Goal: Task Accomplishment & Management: Use online tool/utility

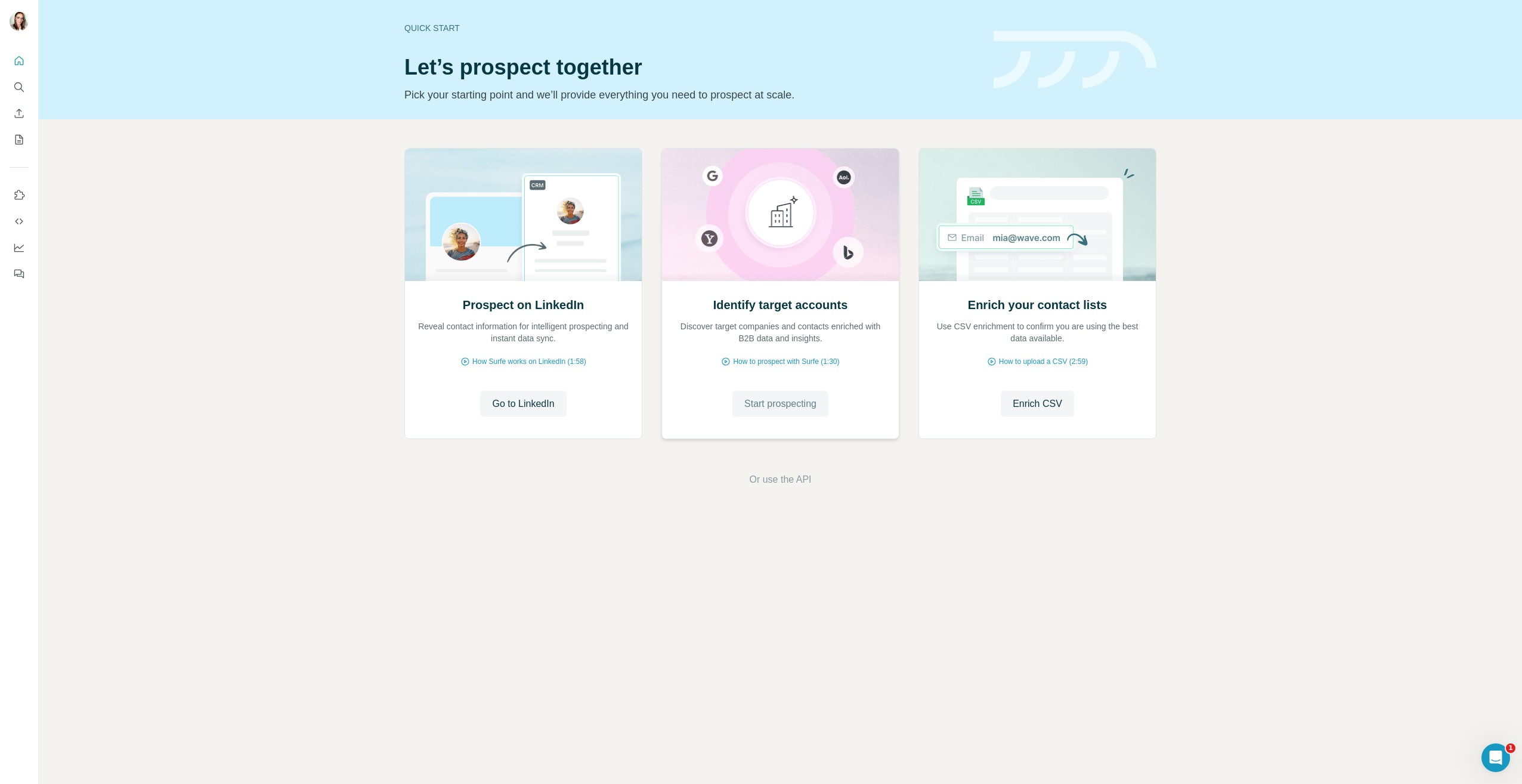
click at [760, 402] on span "Start prospecting" at bounding box center [780, 404] width 72 height 15
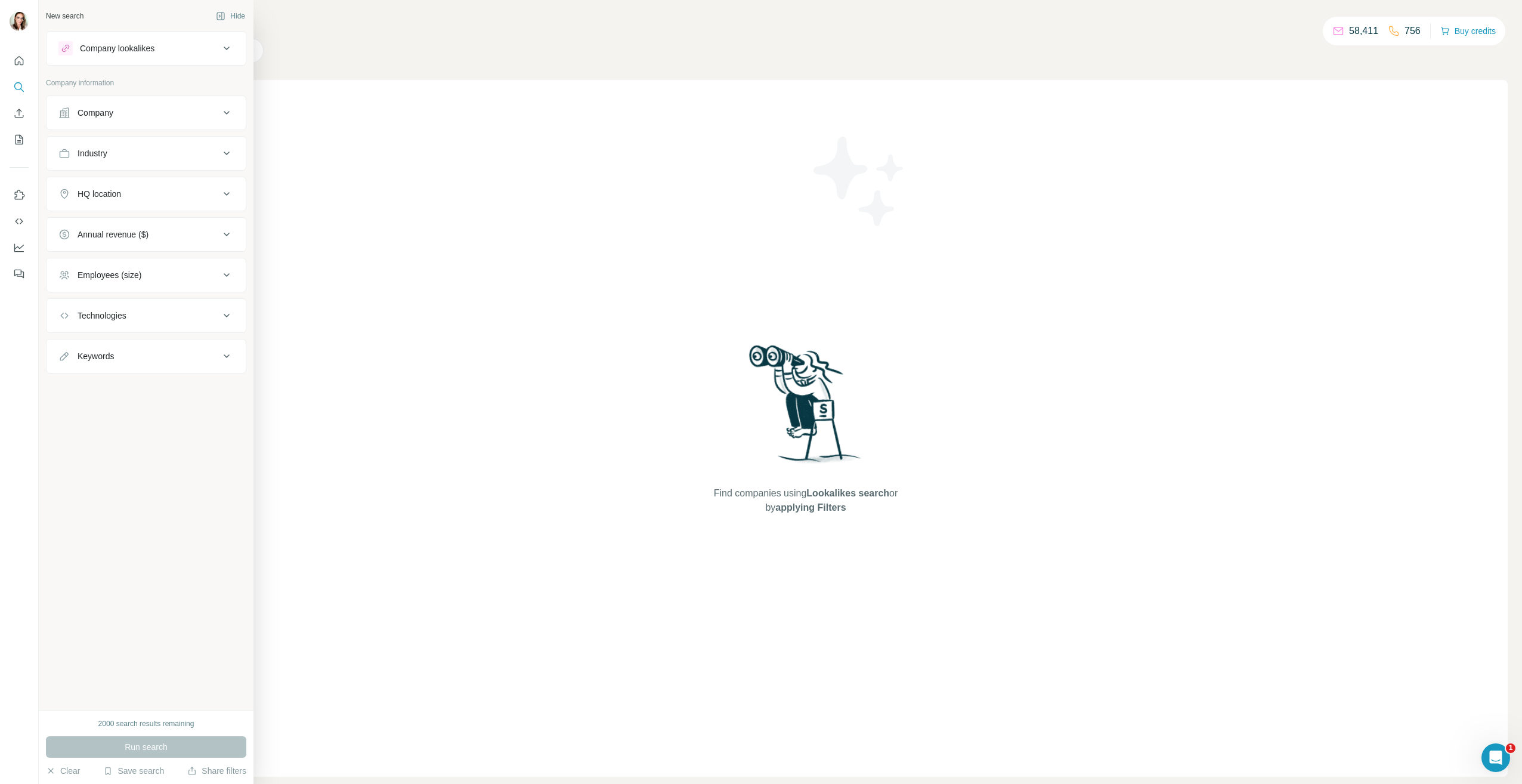
click at [116, 356] on div "Keywords" at bounding box center [139, 356] width 161 height 12
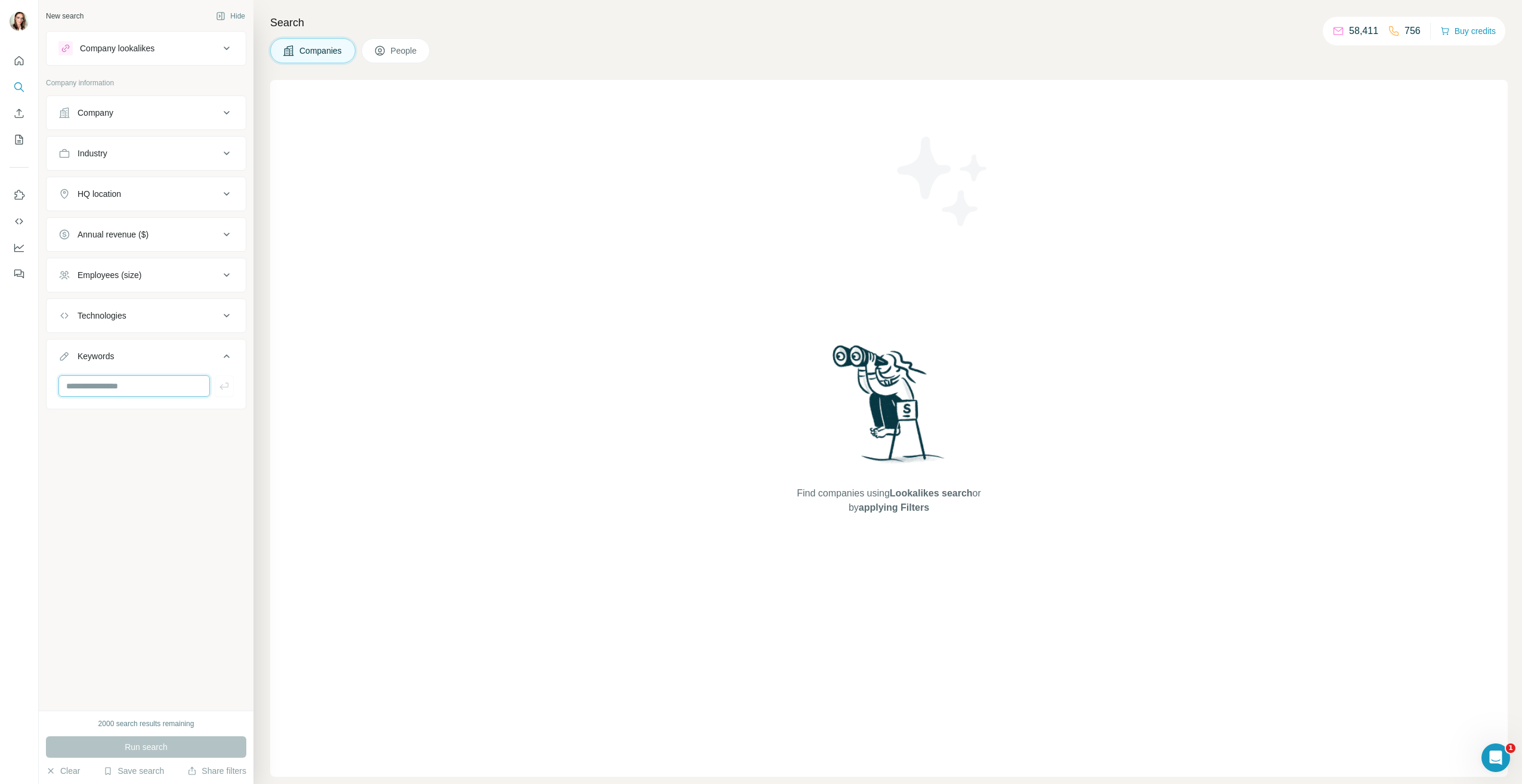
click at [107, 384] on input "text" at bounding box center [134, 385] width 151 height 21
type input "*******"
click at [222, 377] on button "button" at bounding box center [224, 385] width 19 height 21
click at [167, 392] on input "text" at bounding box center [134, 385] width 151 height 21
type input "******"
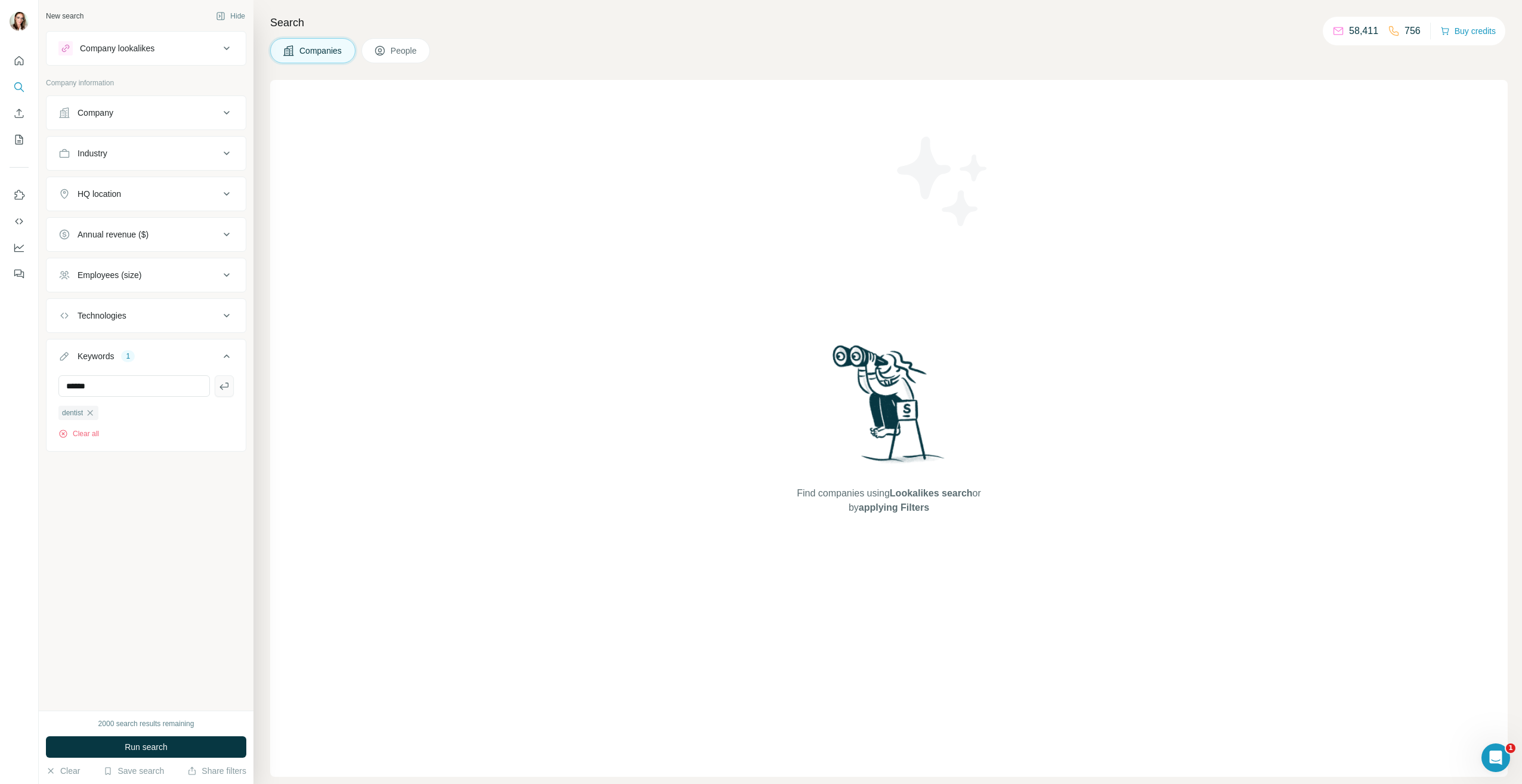
click at [219, 392] on button "button" at bounding box center [224, 385] width 19 height 21
click at [151, 384] on input "text" at bounding box center [134, 385] width 151 height 21
click at [174, 523] on div "New search Hide Company lookalikes Company information Company Industry HQ loca…" at bounding box center [146, 355] width 215 height 710
click at [125, 199] on button "HQ location" at bounding box center [146, 194] width 199 height 28
click at [126, 223] on input "text" at bounding box center [146, 223] width 175 height 21
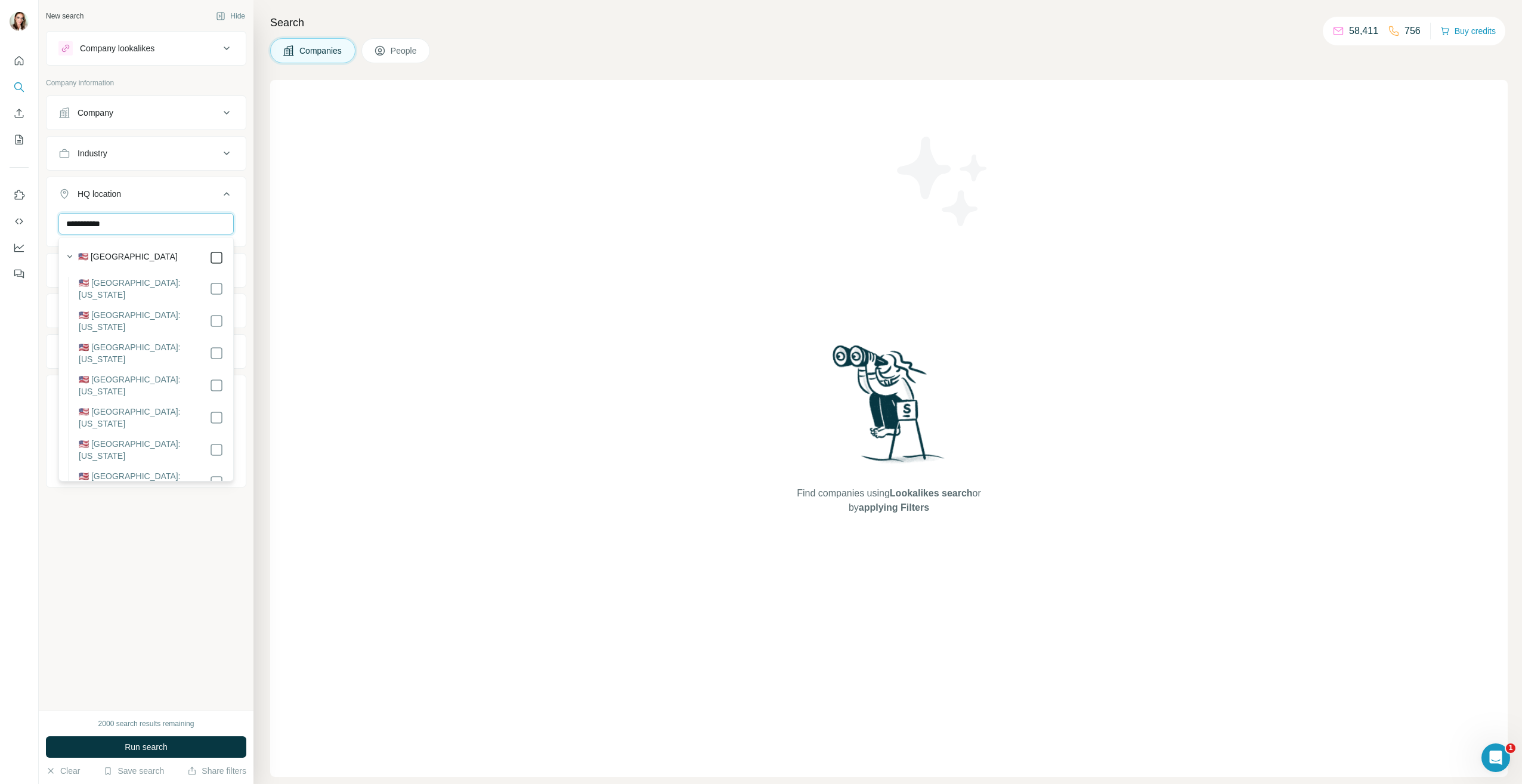
type input "**********"
click at [174, 579] on div "**********" at bounding box center [146, 355] width 215 height 710
click at [215, 104] on button "Company" at bounding box center [146, 113] width 199 height 28
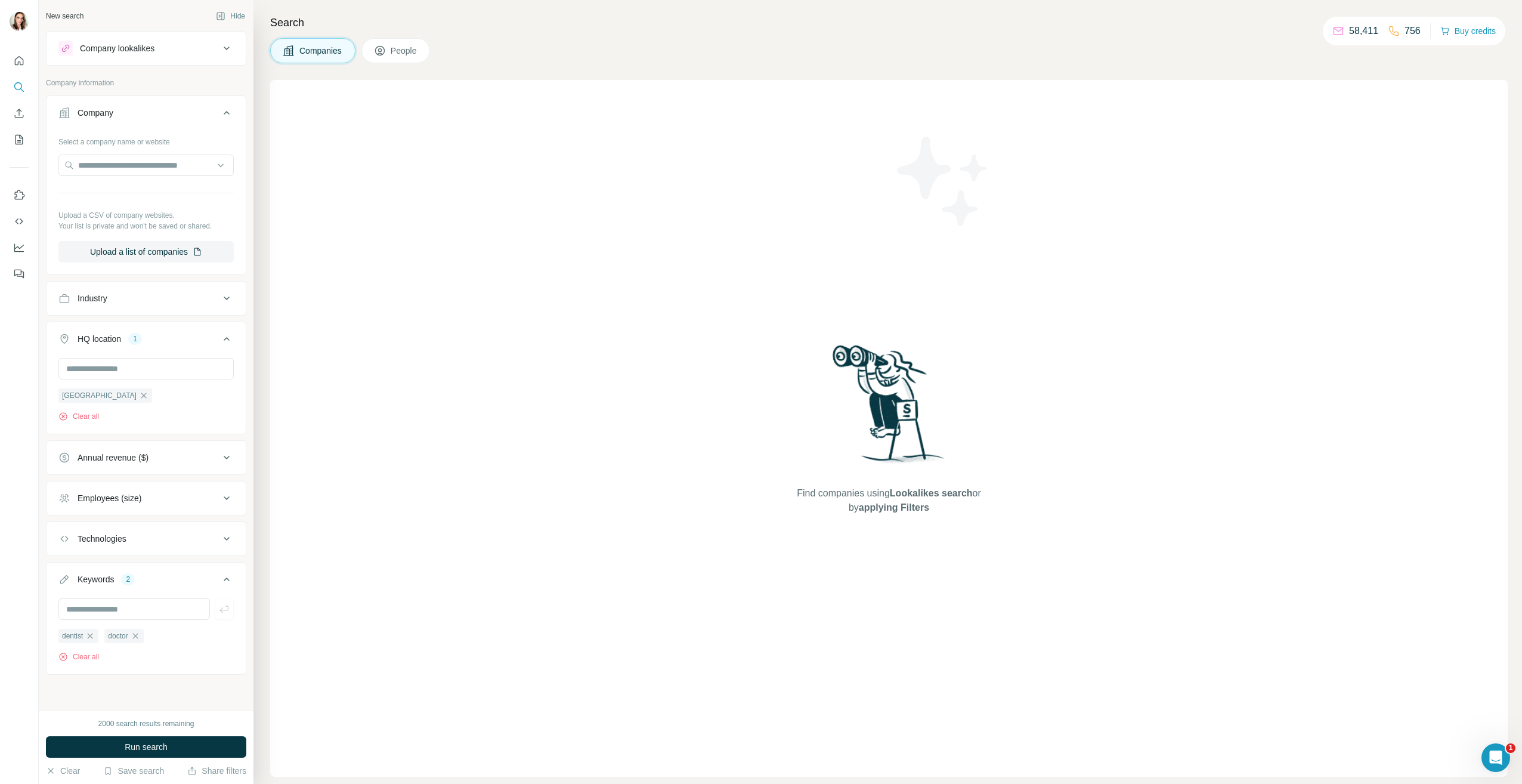
click at [221, 107] on icon at bounding box center [227, 113] width 15 height 15
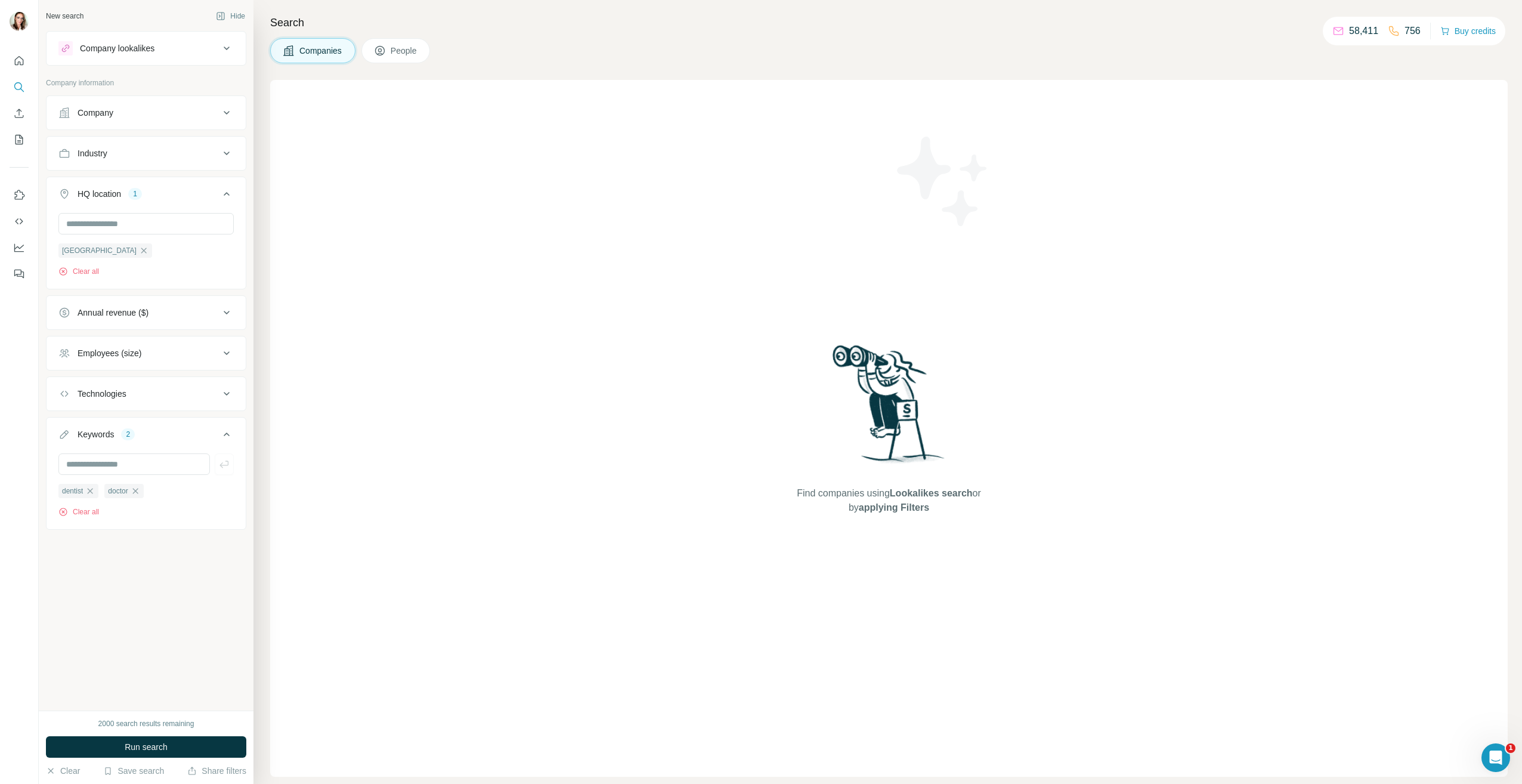
click at [222, 145] on button "Industry" at bounding box center [146, 153] width 199 height 28
click at [222, 146] on icon at bounding box center [227, 153] width 15 height 15
click at [222, 45] on icon at bounding box center [227, 48] width 15 height 15
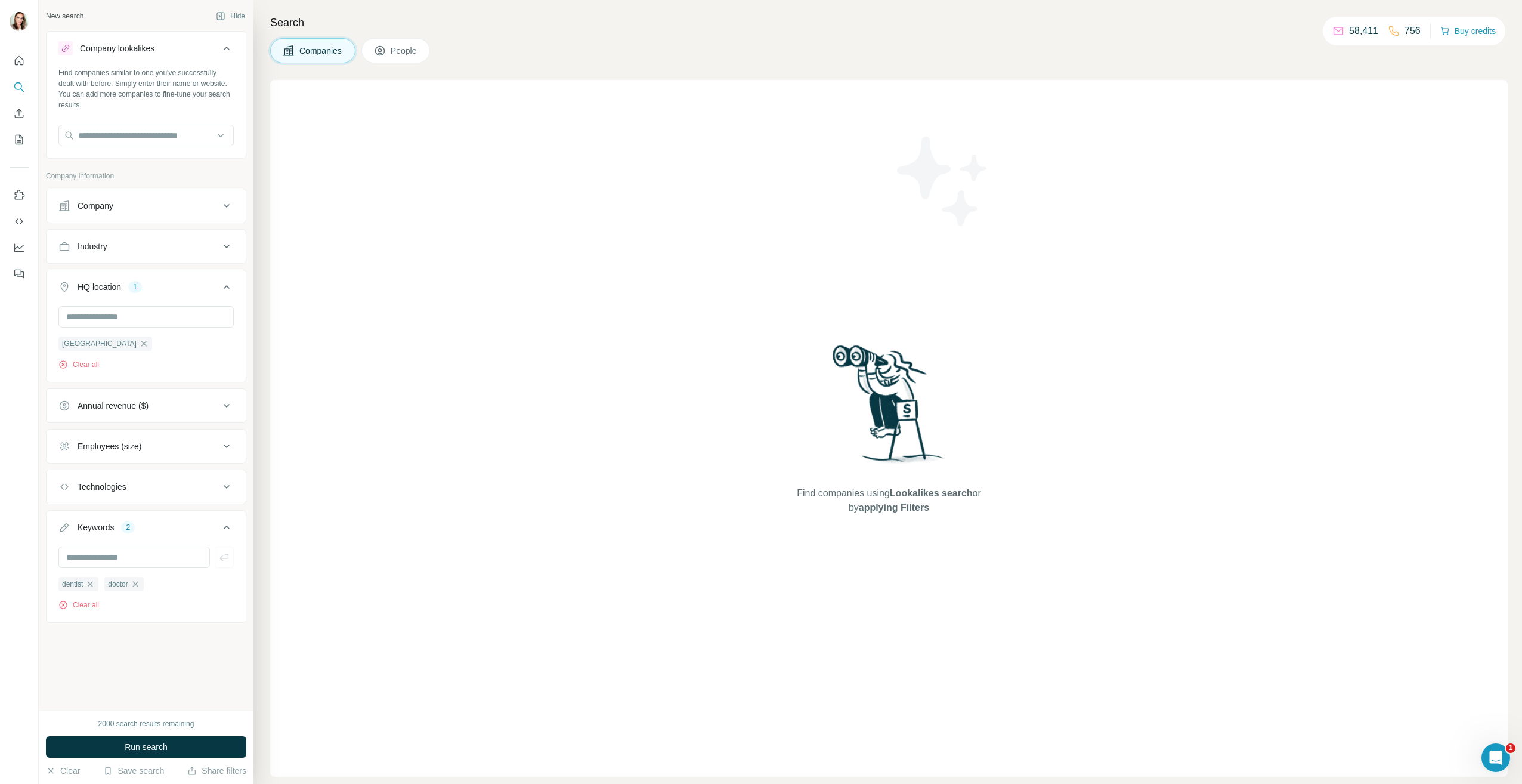
click at [222, 45] on icon at bounding box center [227, 48] width 15 height 15
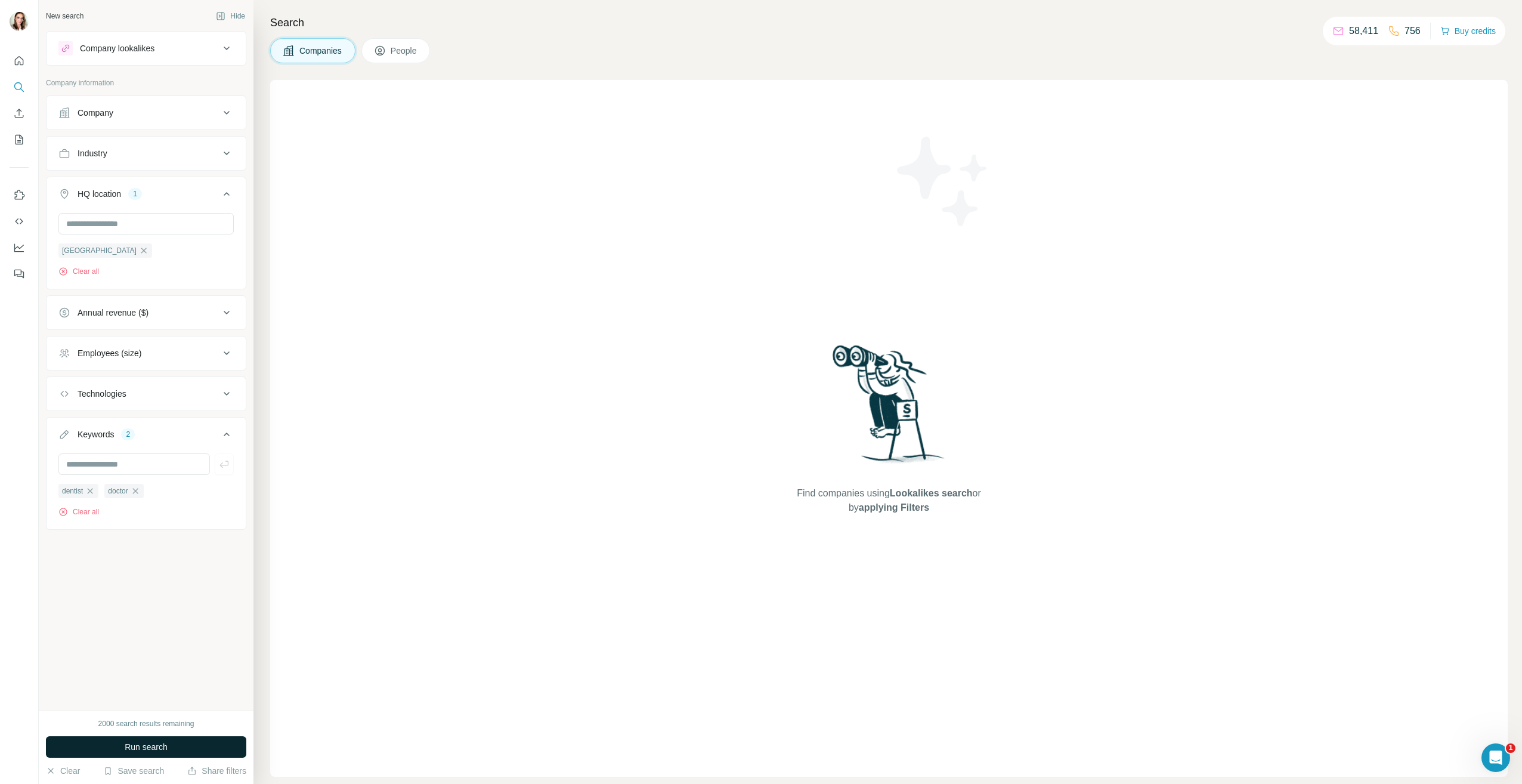
click at [170, 745] on button "Run search" at bounding box center [146, 746] width 200 height 21
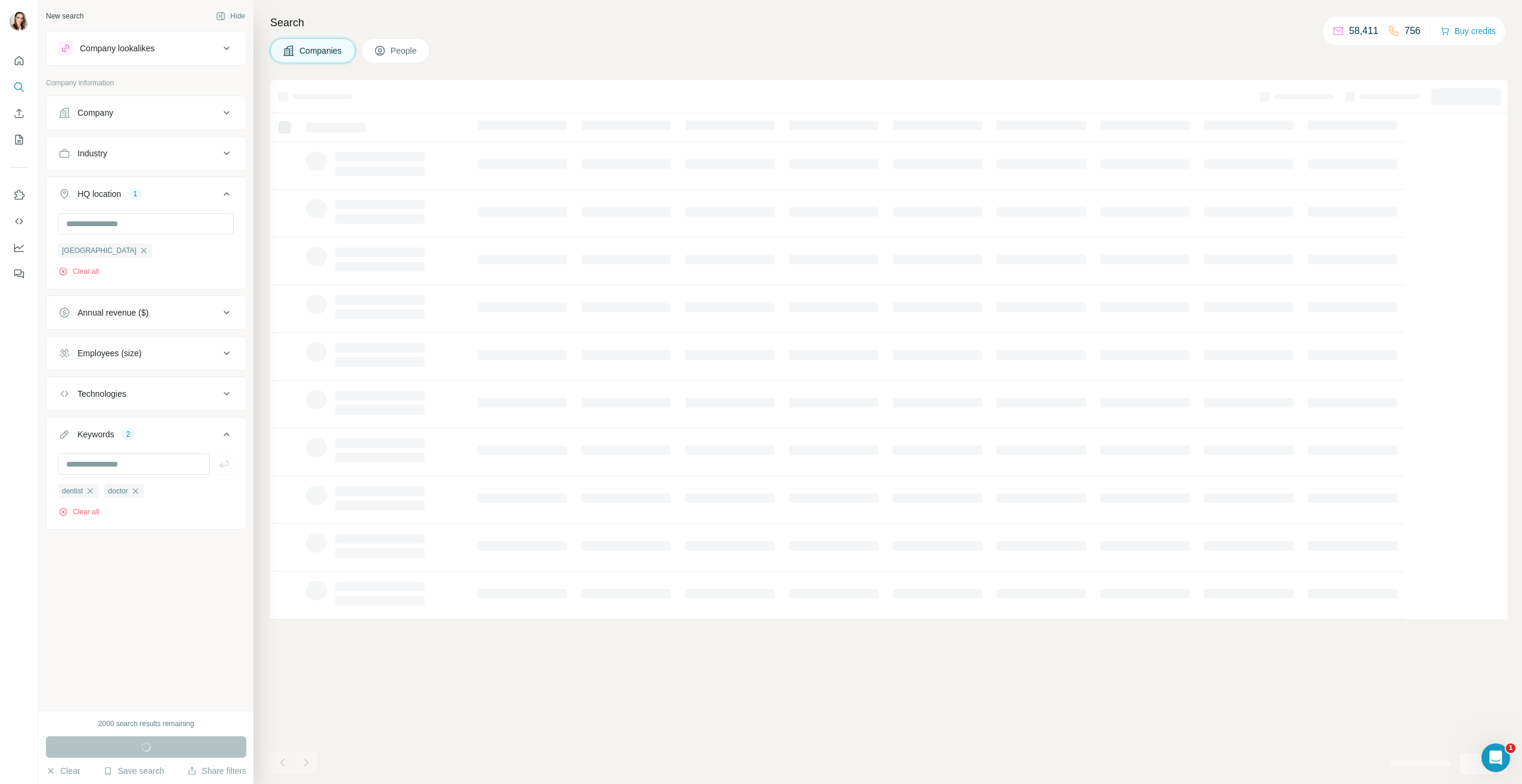
click at [191, 387] on button "Technologies" at bounding box center [146, 393] width 199 height 28
click at [193, 393] on div "Technologies" at bounding box center [139, 394] width 161 height 12
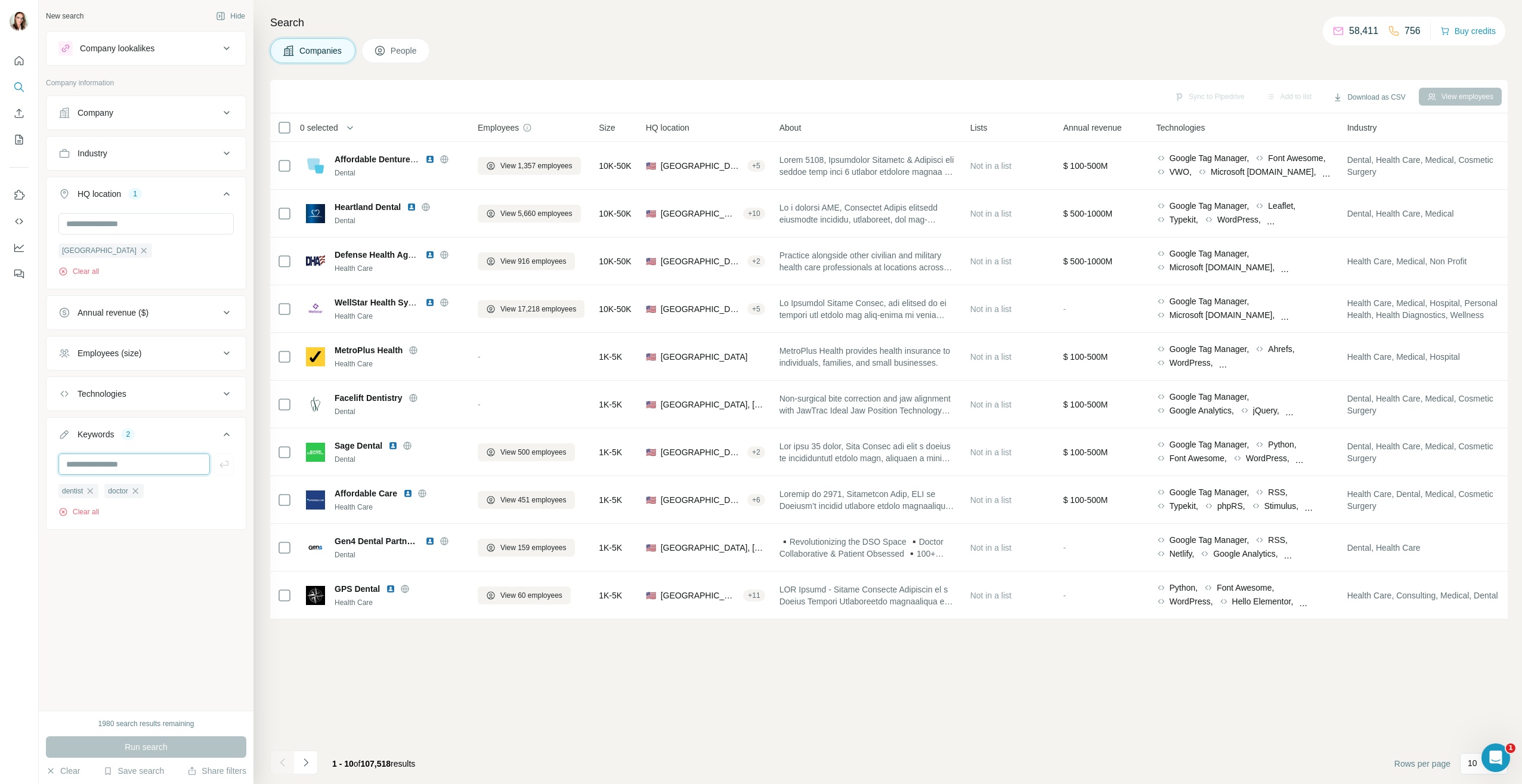
click at [170, 471] on input "text" at bounding box center [134, 463] width 151 height 21
type input "*****"
click at [221, 469] on icon "button" at bounding box center [224, 464] width 12 height 12
click at [206, 743] on button "Run search" at bounding box center [146, 746] width 200 height 21
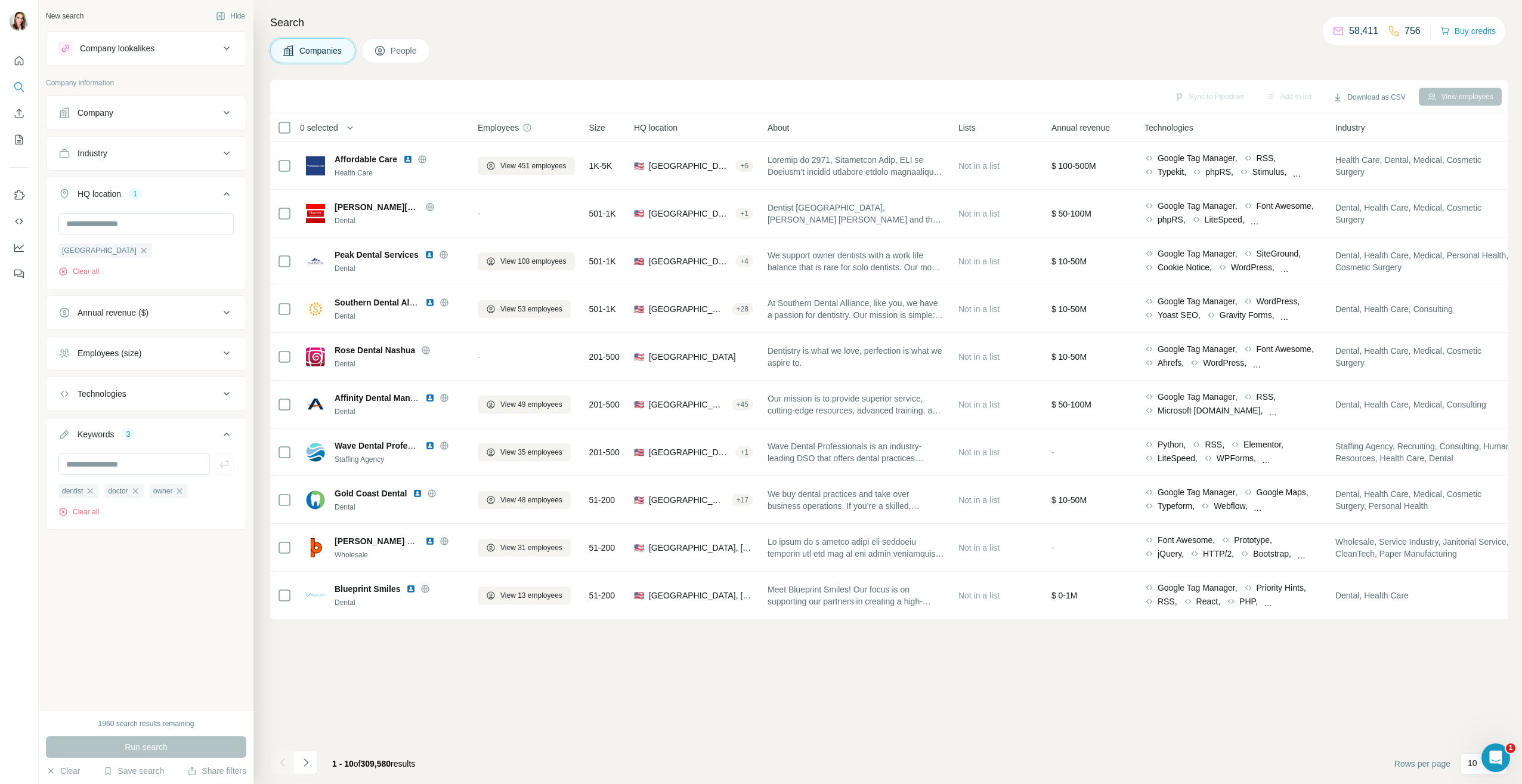
click at [221, 356] on icon at bounding box center [227, 353] width 15 height 15
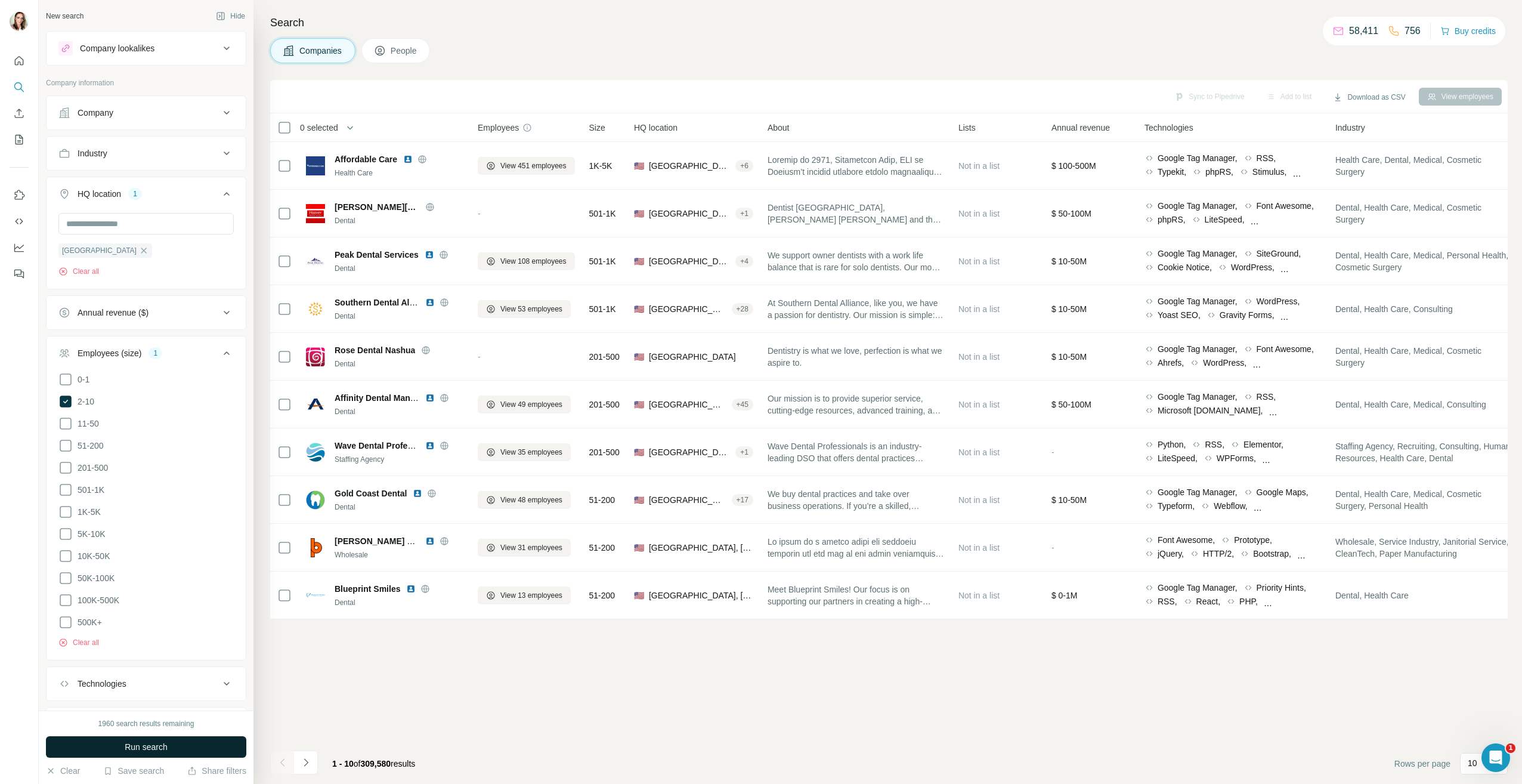
click at [137, 745] on span "Run search" at bounding box center [146, 747] width 43 height 12
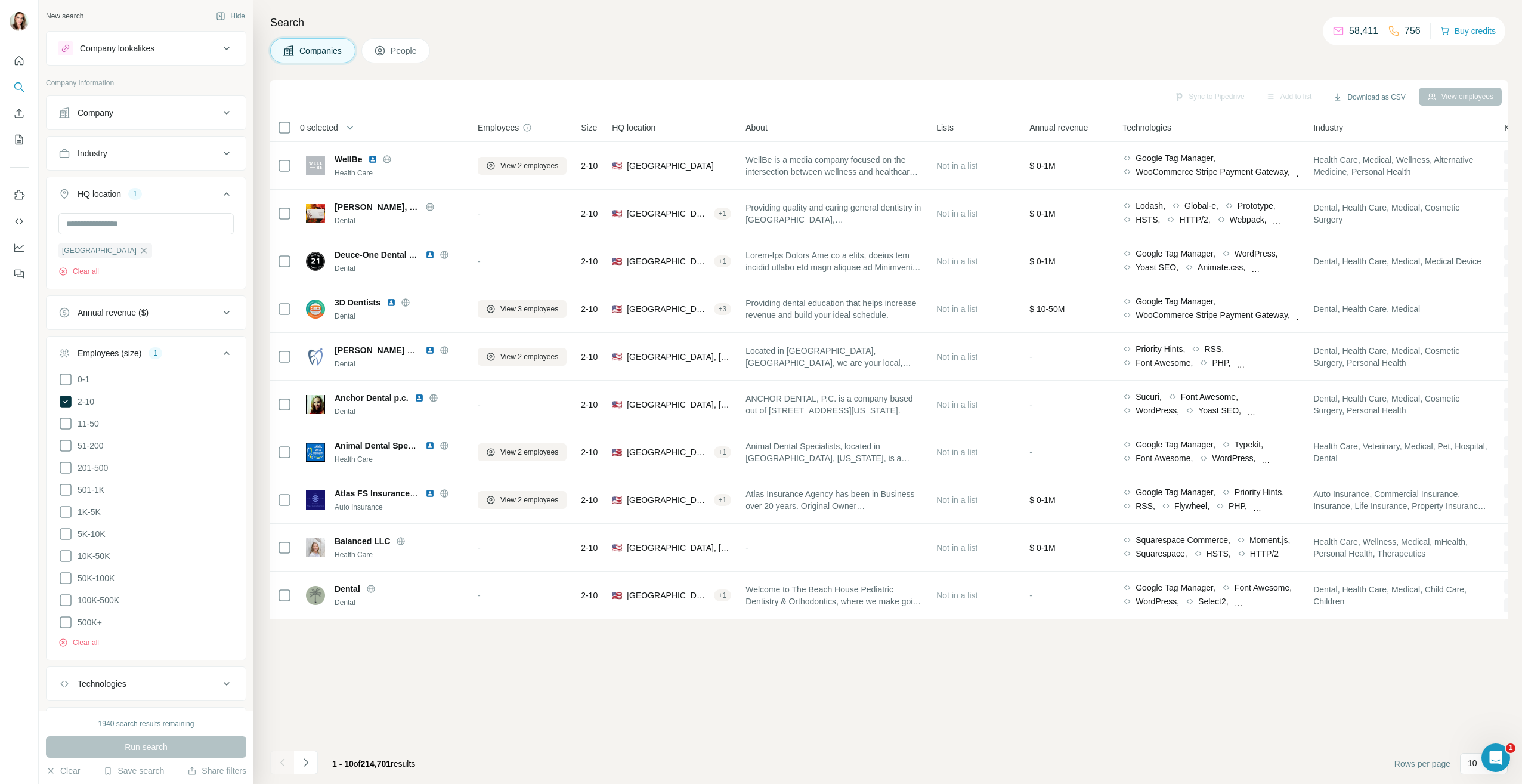
scroll to position [137, 0]
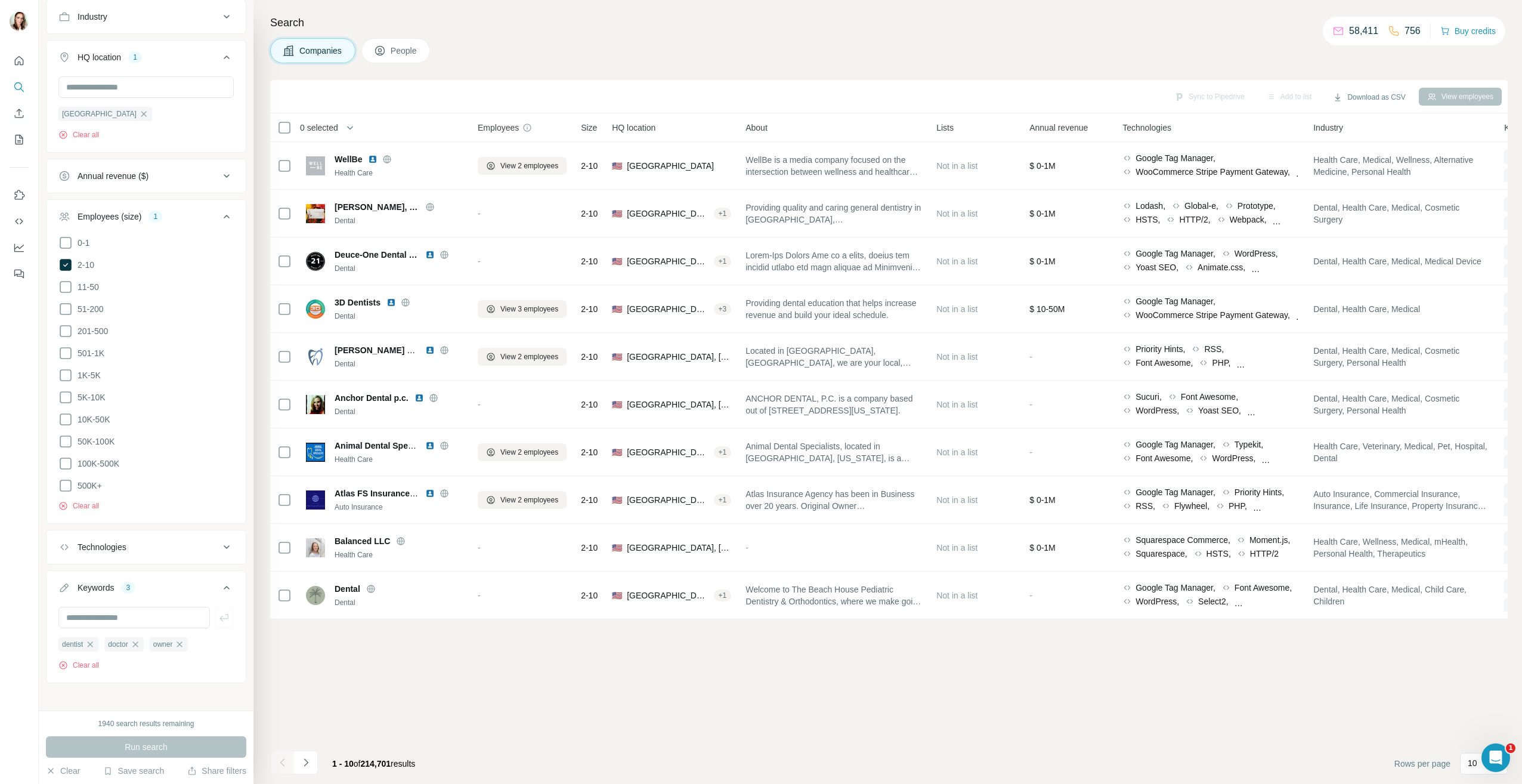
click at [164, 541] on div "Technologies" at bounding box center [139, 547] width 161 height 12
click at [164, 541] on div "Technologies" at bounding box center [139, 547] width 161 height 12
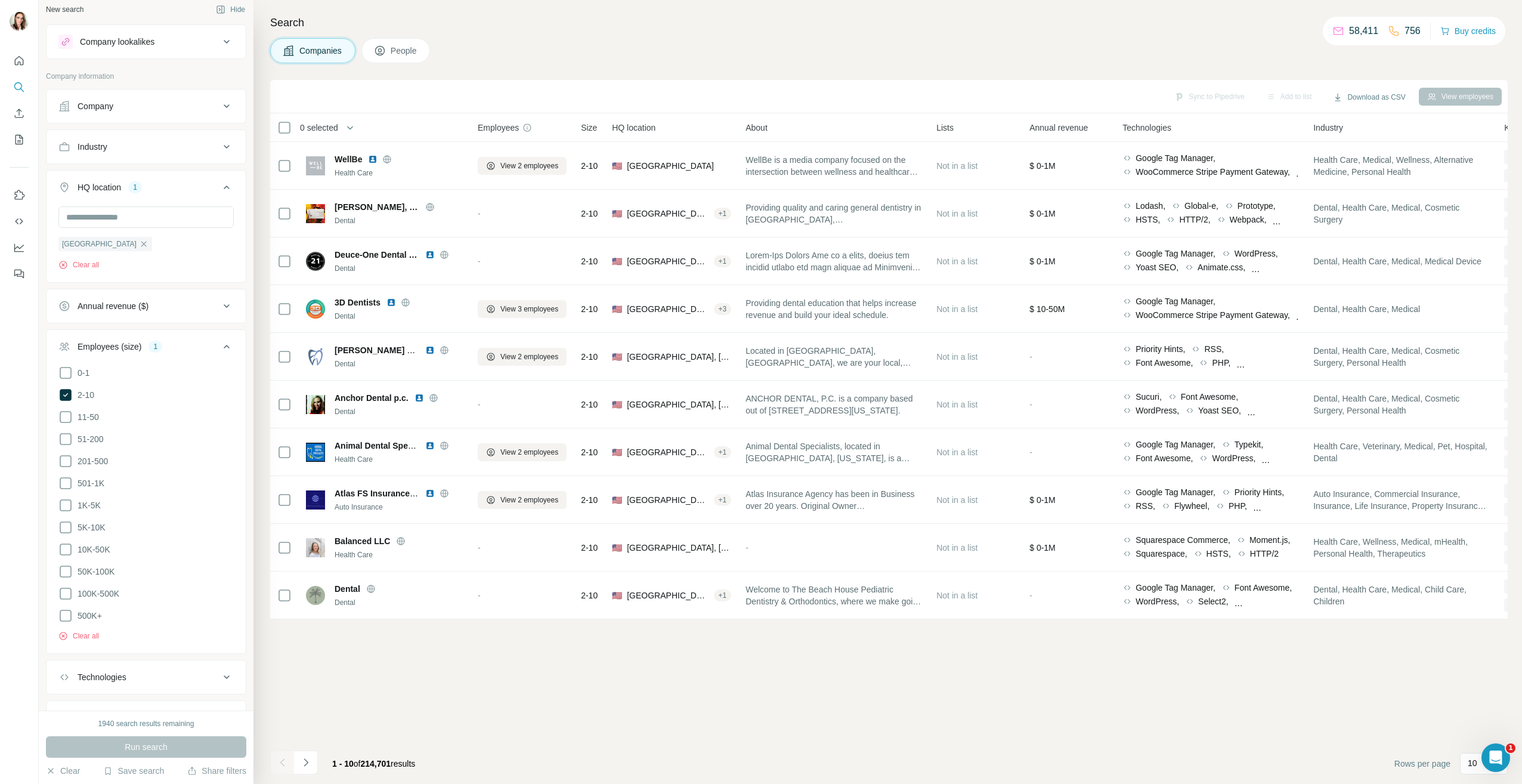
scroll to position [0, 0]
click at [386, 47] on icon at bounding box center [380, 50] width 12 height 12
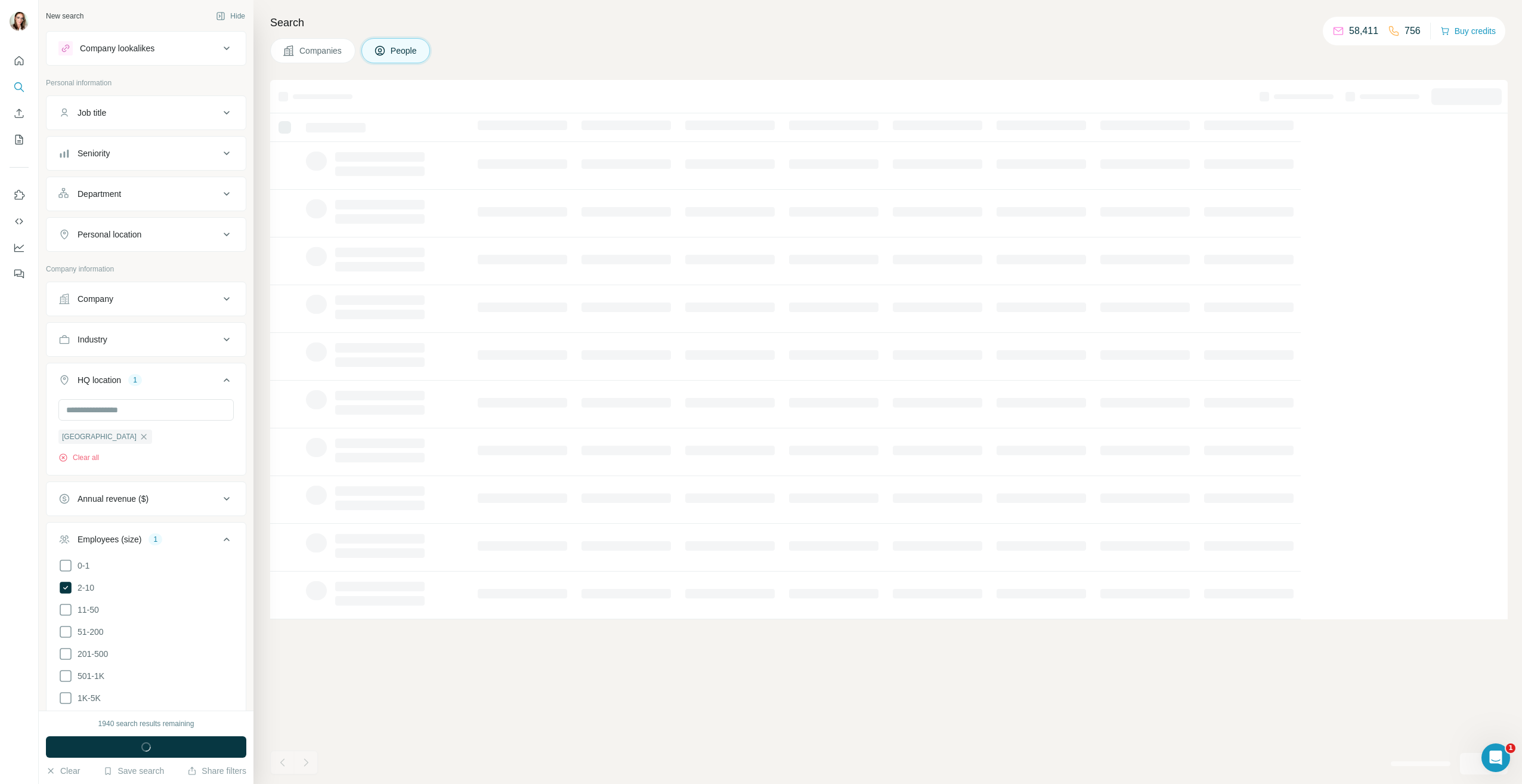
click at [132, 152] on div "Seniority" at bounding box center [139, 153] width 161 height 12
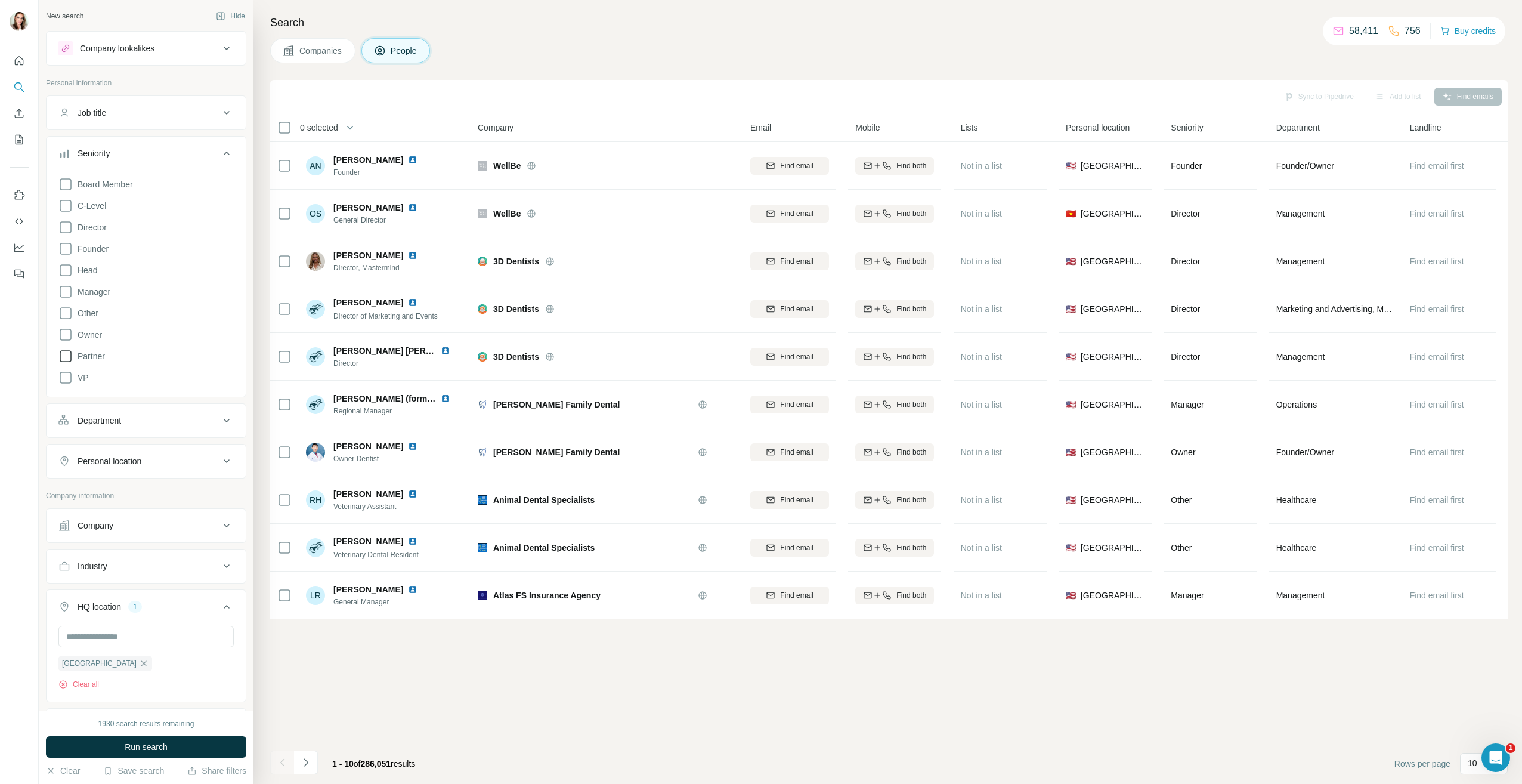
click at [67, 354] on icon at bounding box center [66, 357] width 15 height 15
click at [66, 332] on icon at bounding box center [66, 335] width 15 height 15
click at [64, 243] on icon at bounding box center [66, 249] width 15 height 15
click at [102, 742] on button "Run search" at bounding box center [146, 746] width 200 height 21
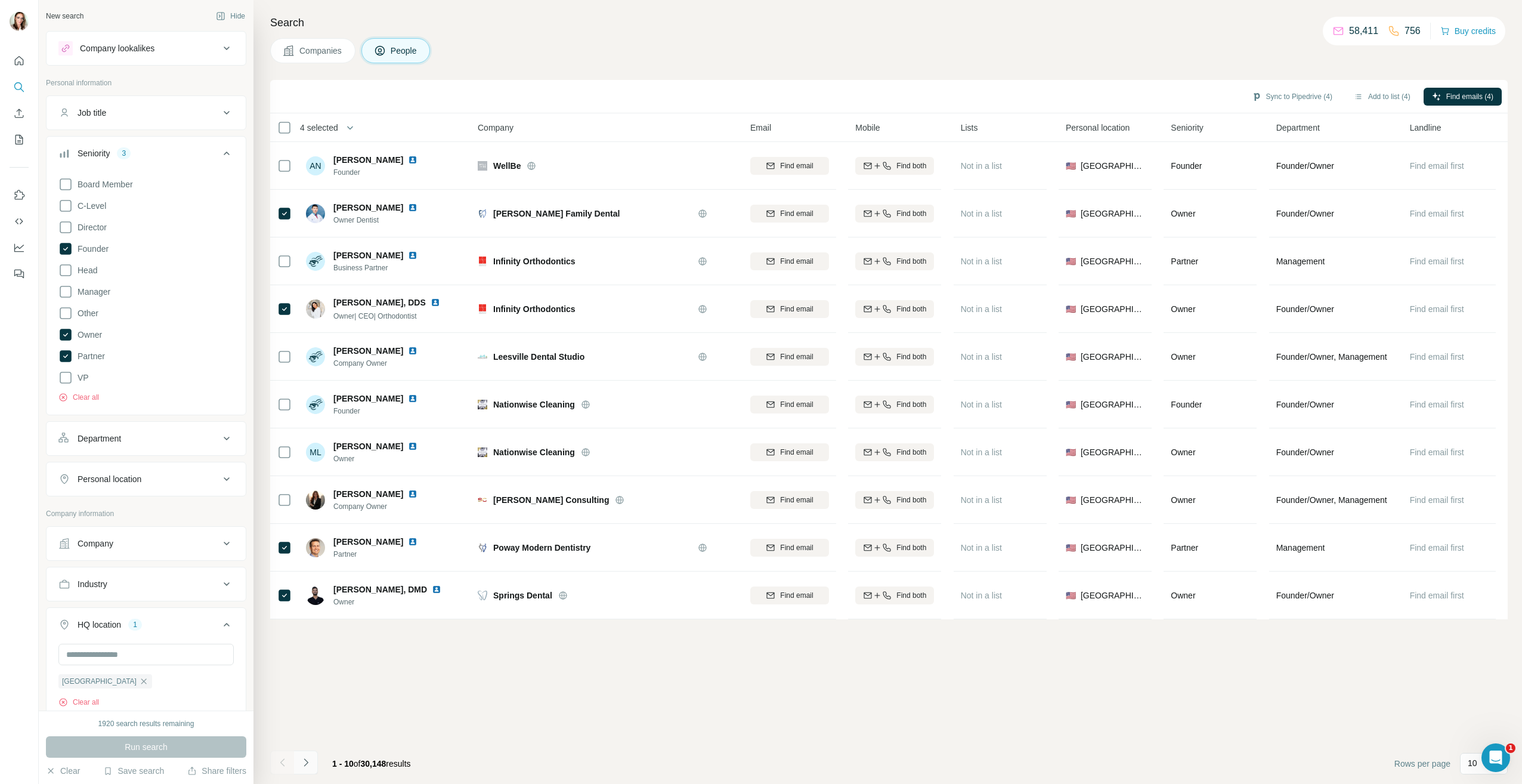
click at [308, 764] on icon "Navigate to next page" at bounding box center [306, 762] width 12 height 12
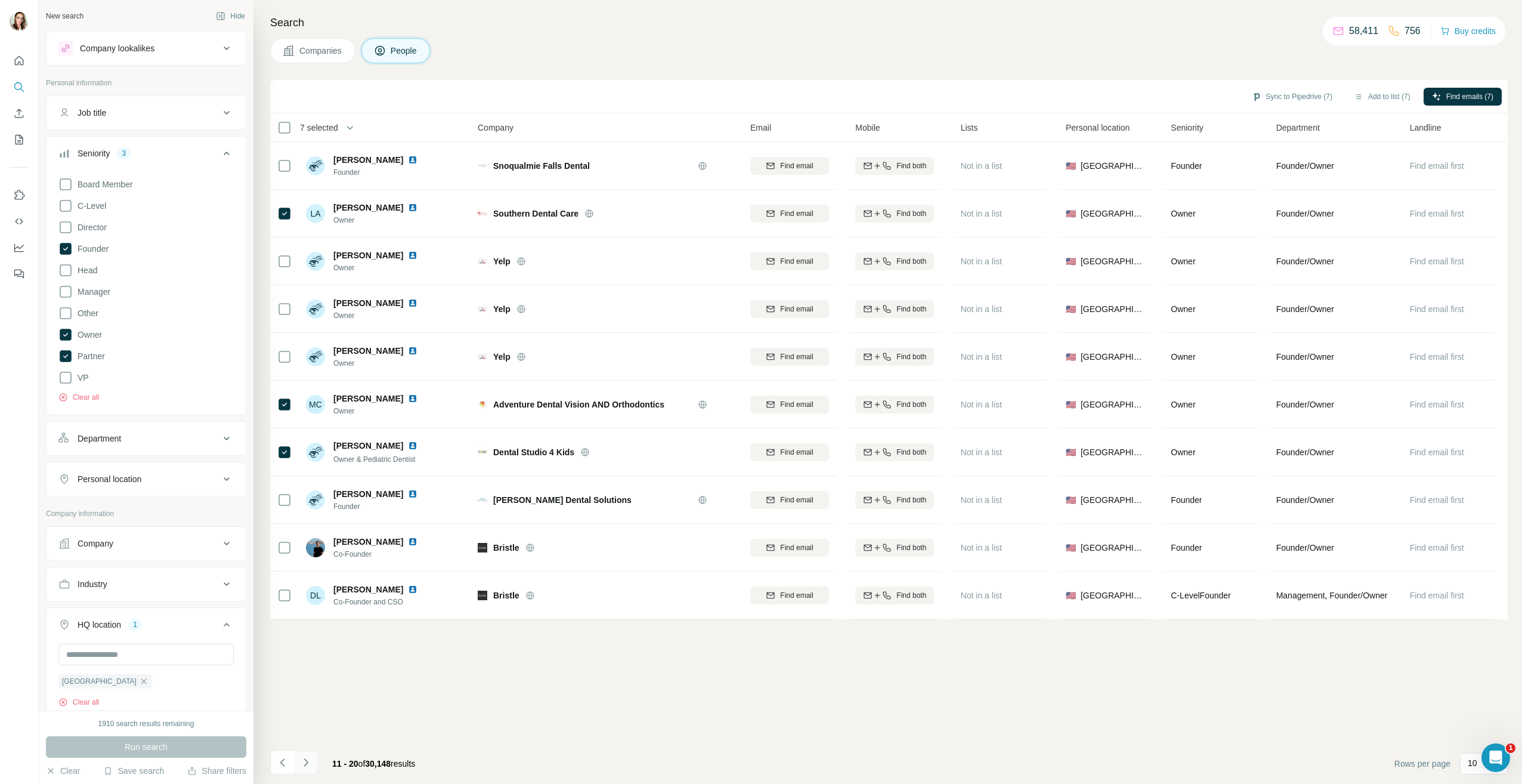
click at [310, 763] on icon "Navigate to next page" at bounding box center [306, 762] width 12 height 12
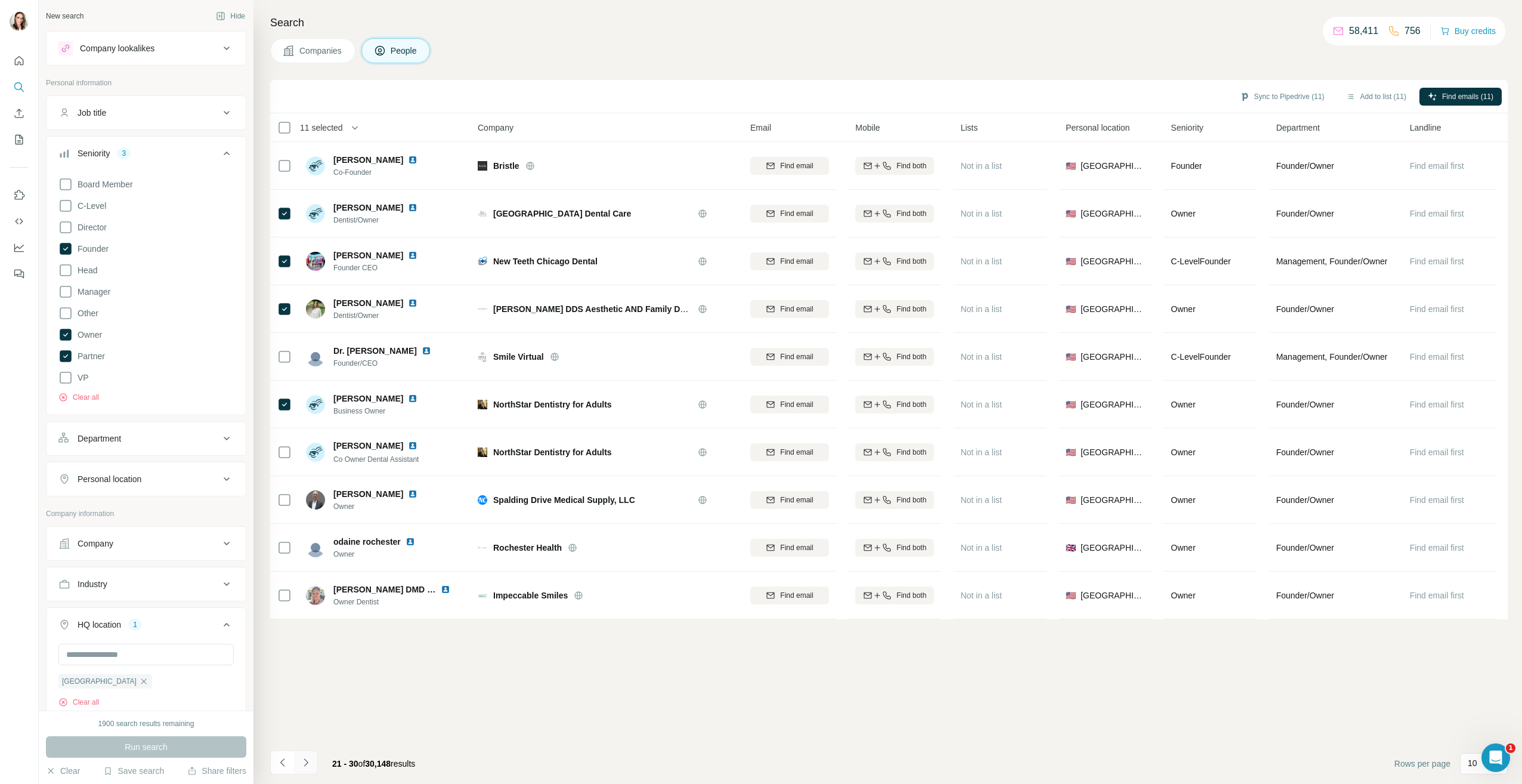
click at [316, 761] on button "Navigate to next page" at bounding box center [305, 762] width 24 height 24
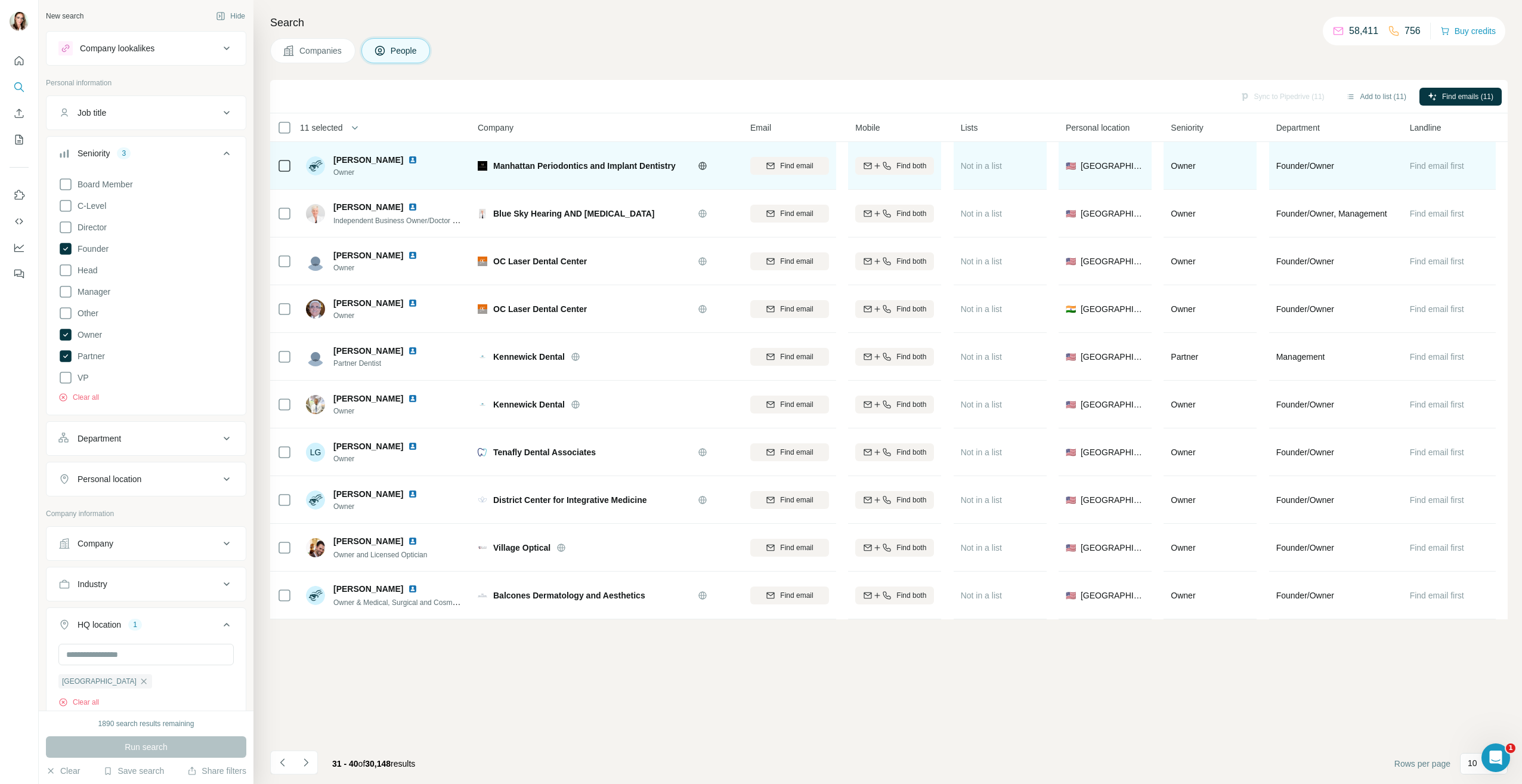
click at [275, 170] on td at bounding box center [284, 165] width 28 height 47
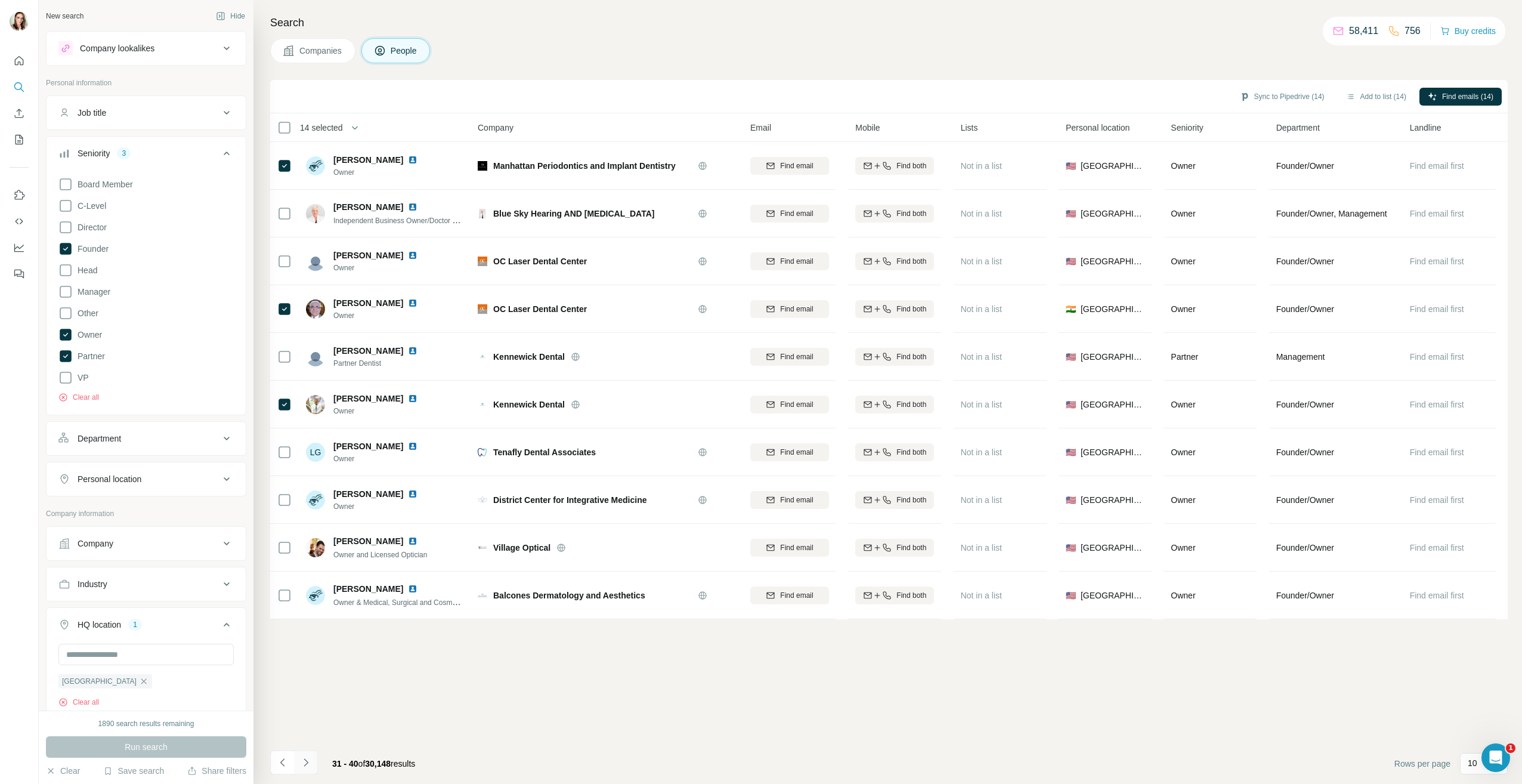
click at [313, 766] on button "Navigate to next page" at bounding box center [305, 762] width 24 height 24
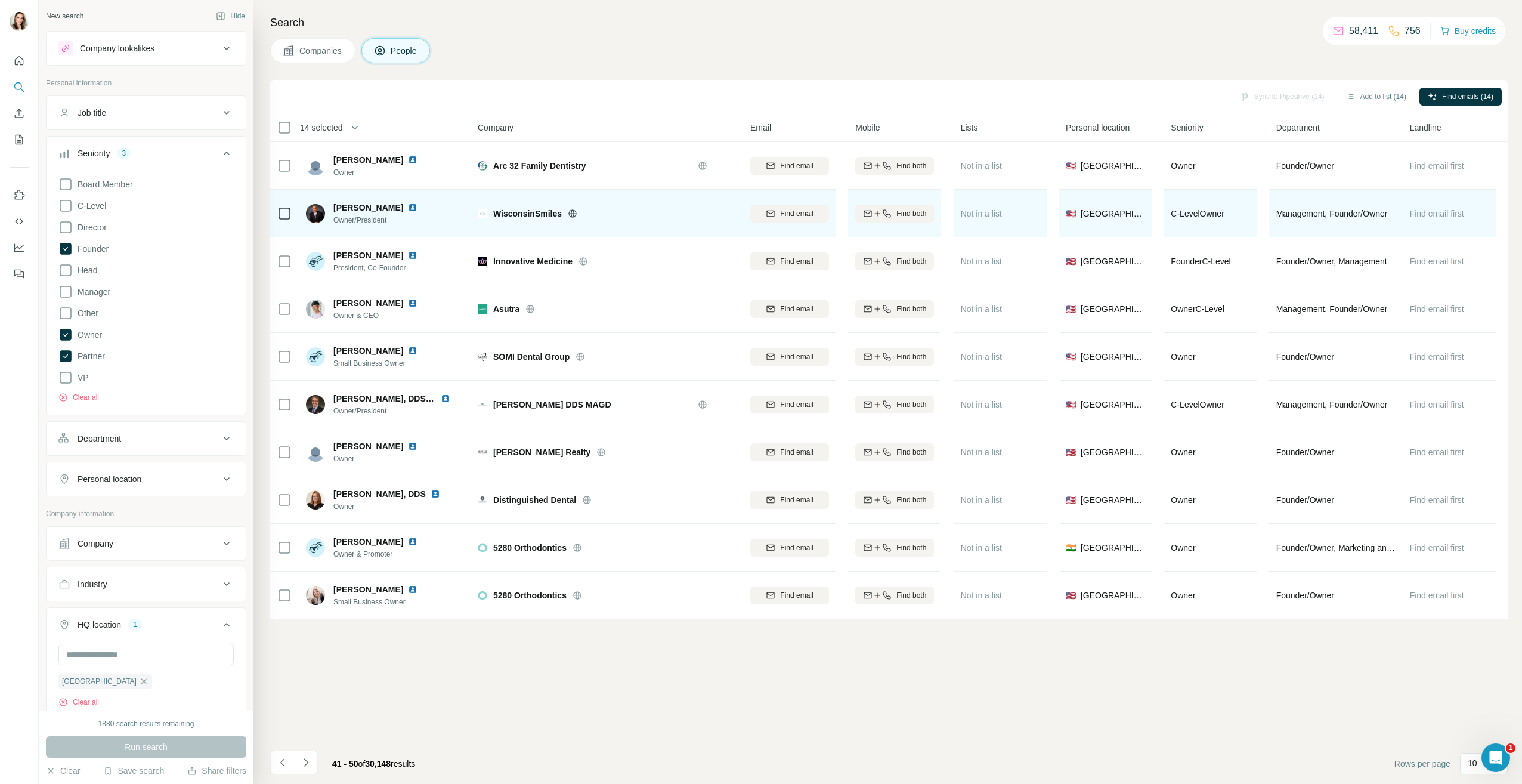
click at [278, 213] on div at bounding box center [285, 213] width 15 height 15
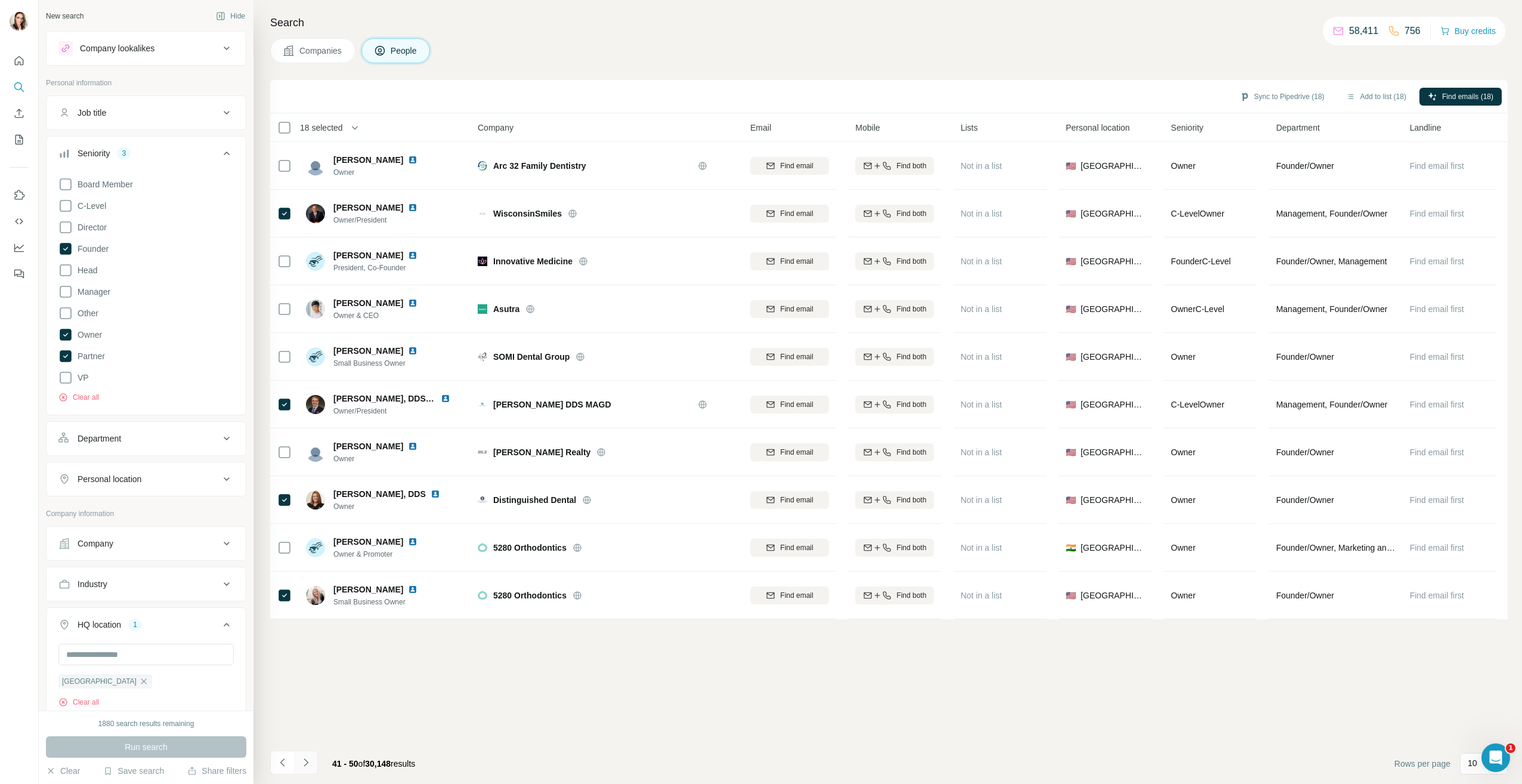
click at [311, 764] on icon "Navigate to next page" at bounding box center [306, 762] width 12 height 12
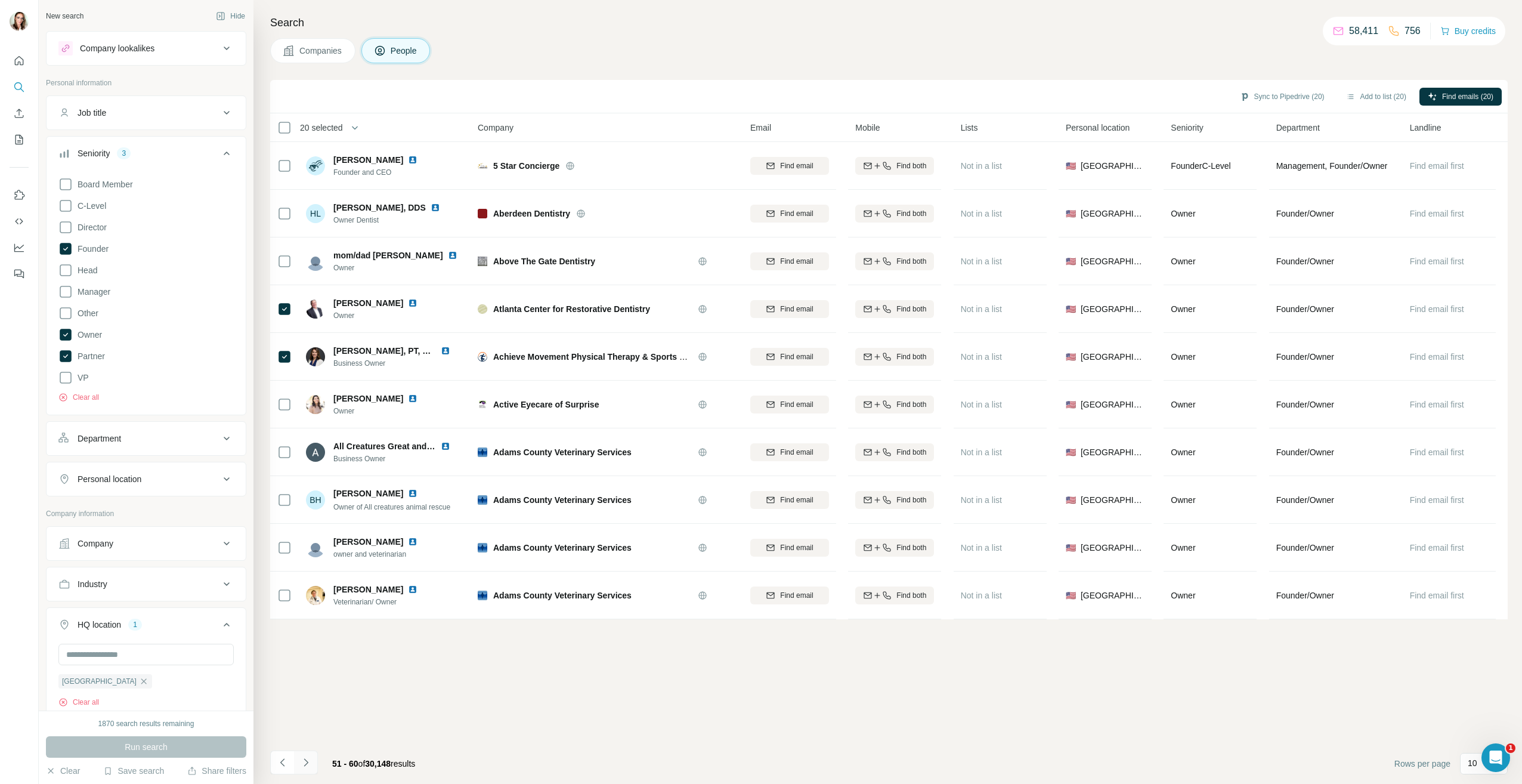
click at [310, 770] on button "Navigate to next page" at bounding box center [305, 762] width 24 height 24
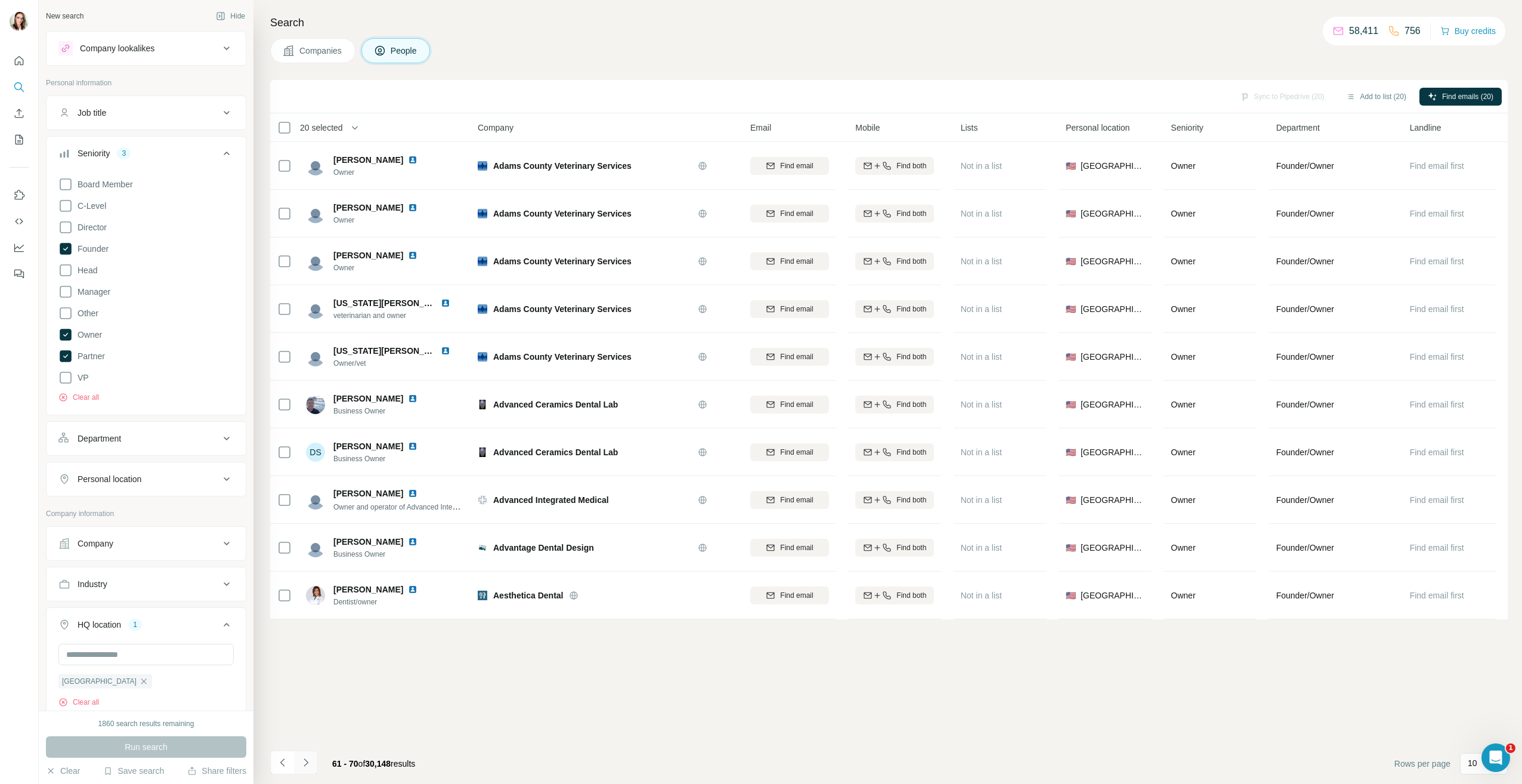
click at [305, 760] on icon "Navigate to next page" at bounding box center [306, 762] width 4 height 8
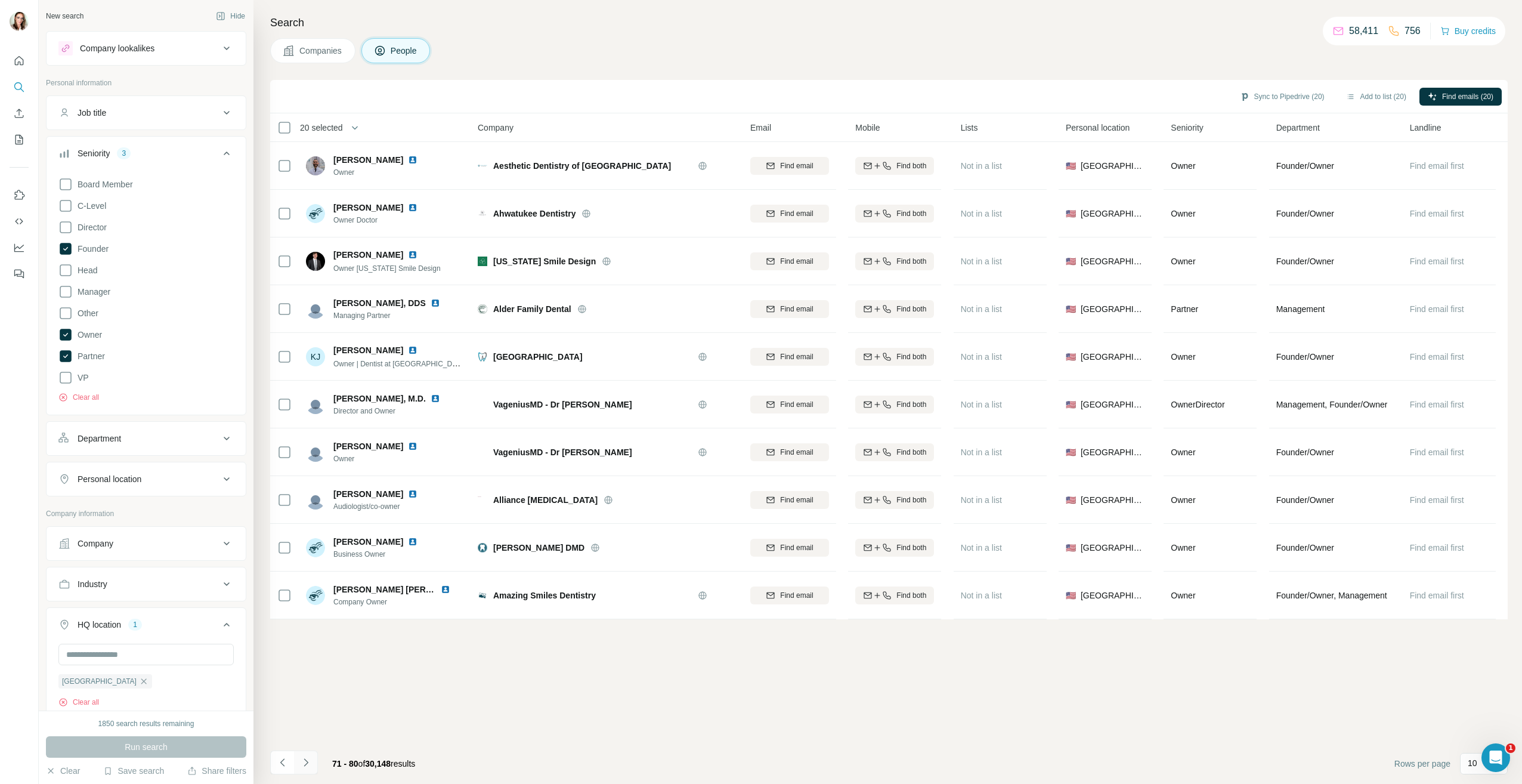
click at [305, 761] on icon "Navigate to next page" at bounding box center [306, 762] width 12 height 12
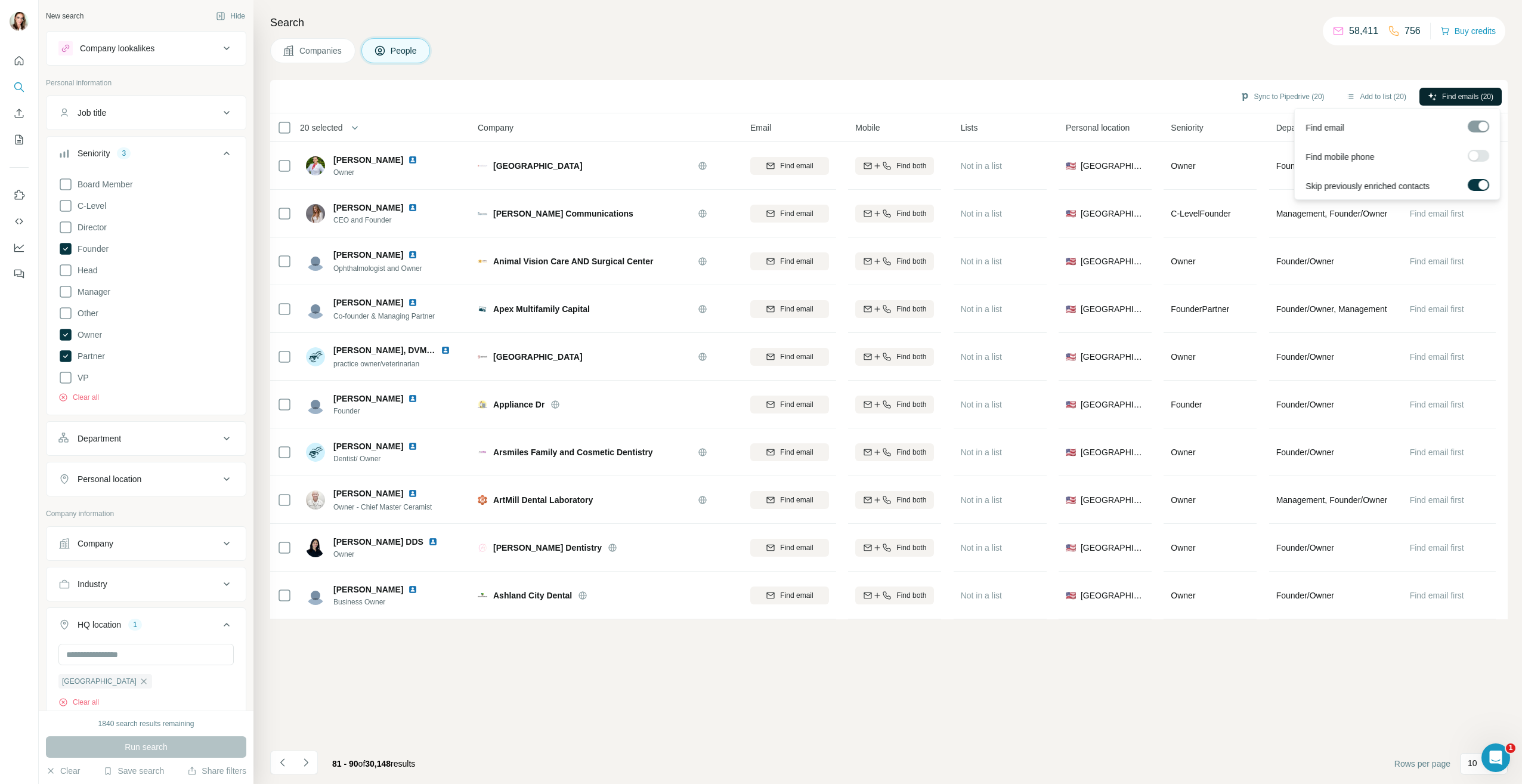
click at [1460, 95] on span "Find emails (20)" at bounding box center [1468, 96] width 51 height 11
click at [1272, 93] on button "Sync to Pipedrive (20)" at bounding box center [1282, 96] width 102 height 18
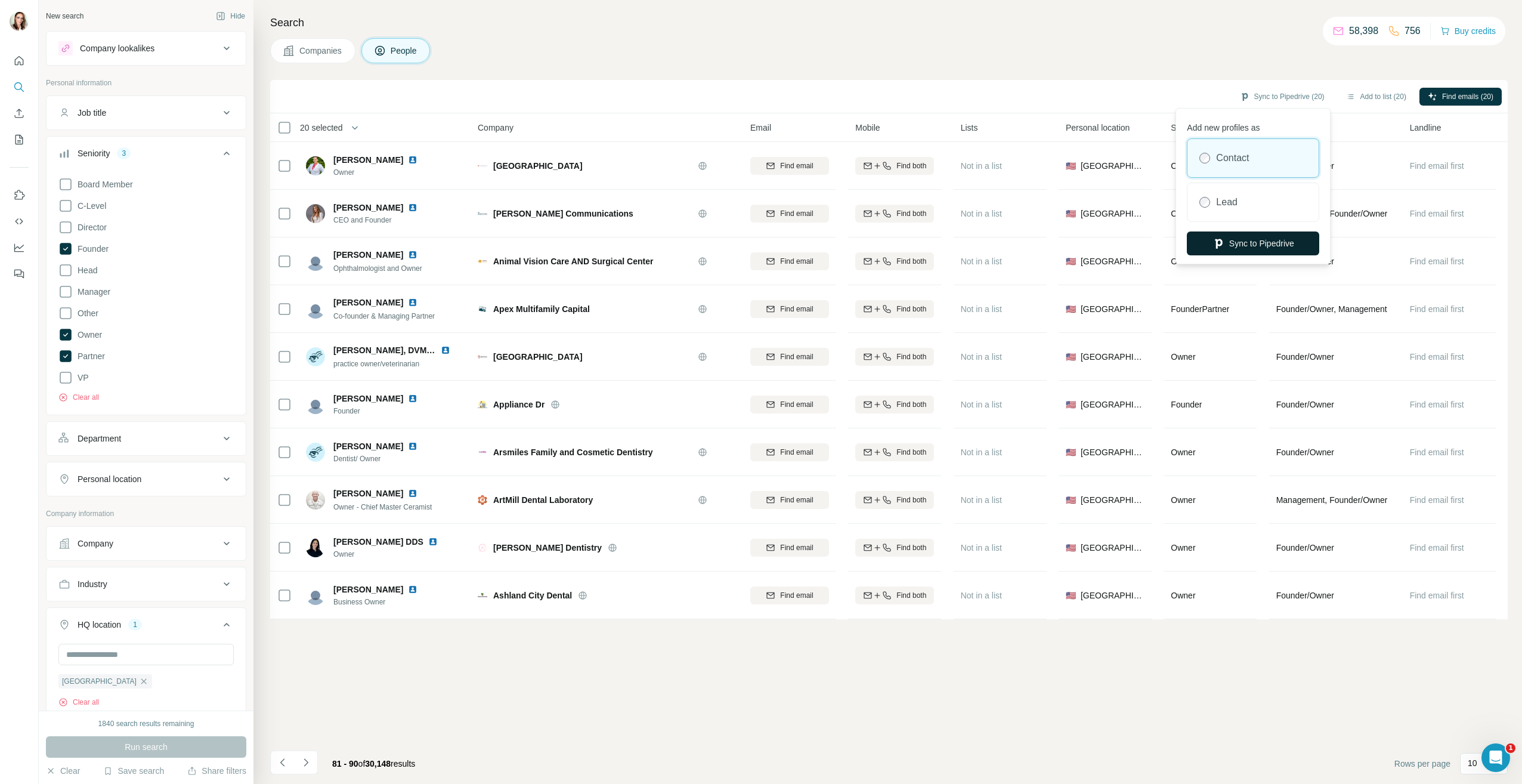
click at [1236, 244] on button "Sync to Pipedrive" at bounding box center [1253, 243] width 132 height 24
click at [281, 764] on icon "Navigate to previous page" at bounding box center [282, 762] width 4 height 8
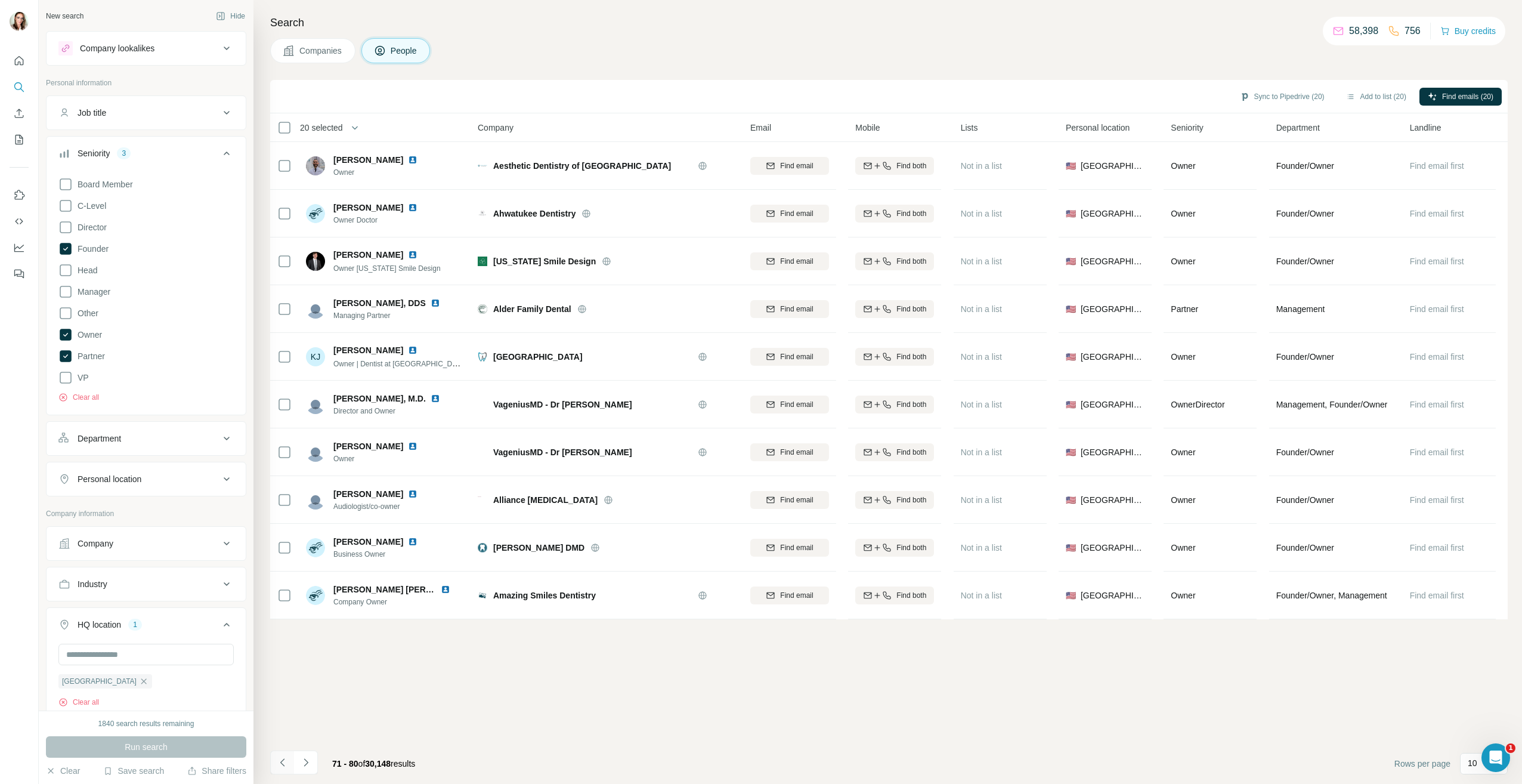
click at [284, 762] on icon "Navigate to previous page" at bounding box center [283, 762] width 12 height 12
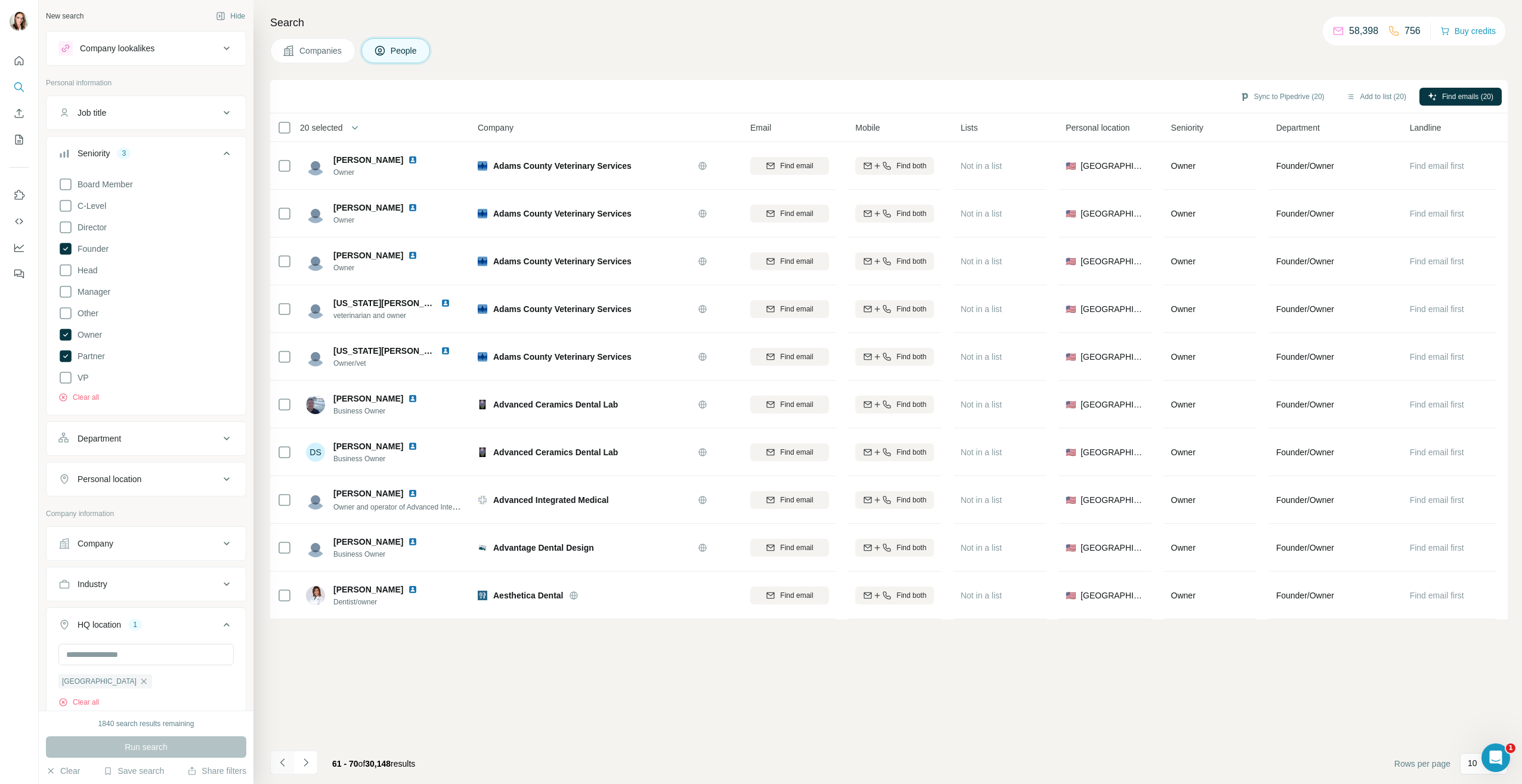
click at [284, 762] on icon "Navigate to previous page" at bounding box center [283, 762] width 12 height 12
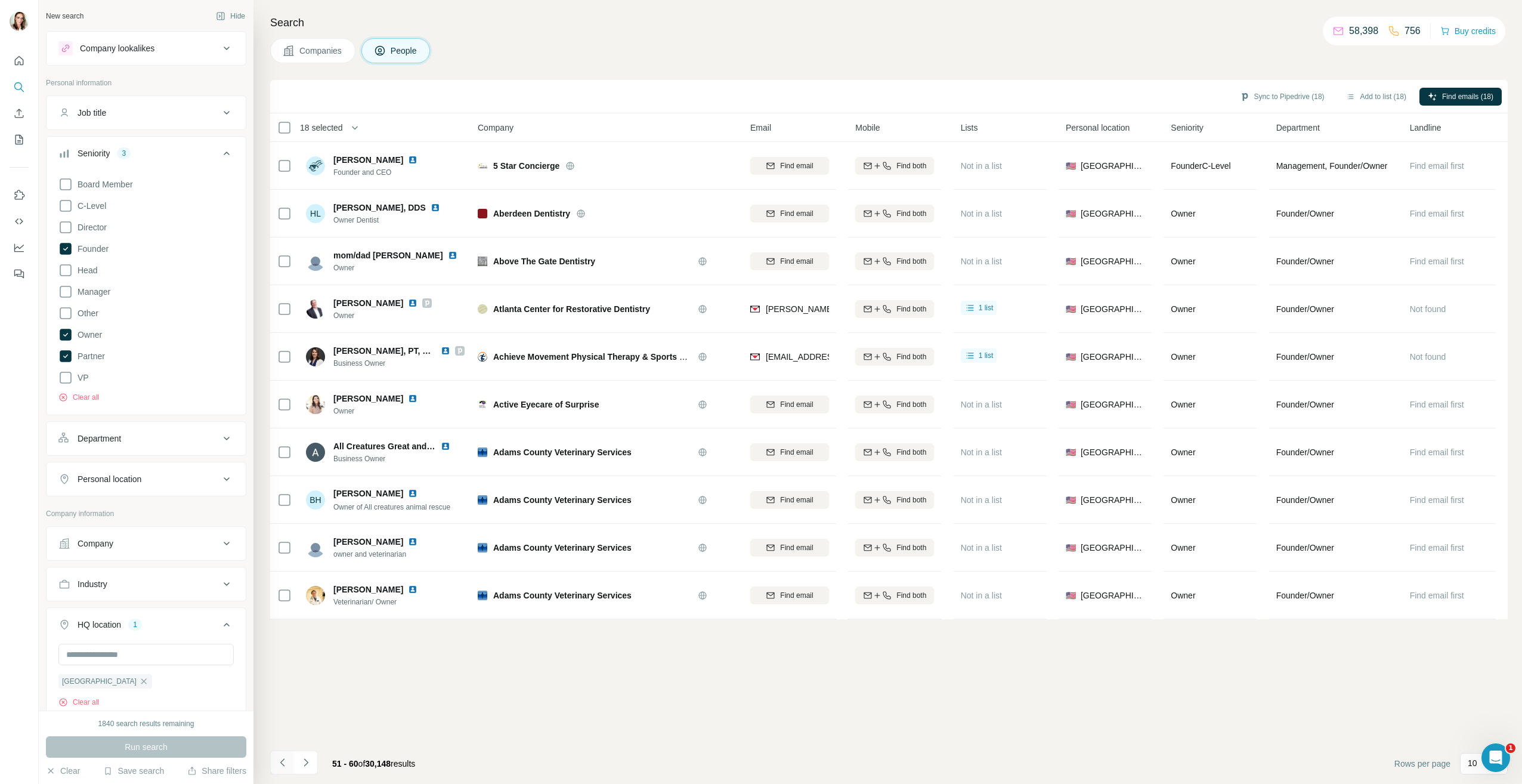
click at [282, 750] on button "Navigate to previous page" at bounding box center [282, 762] width 24 height 24
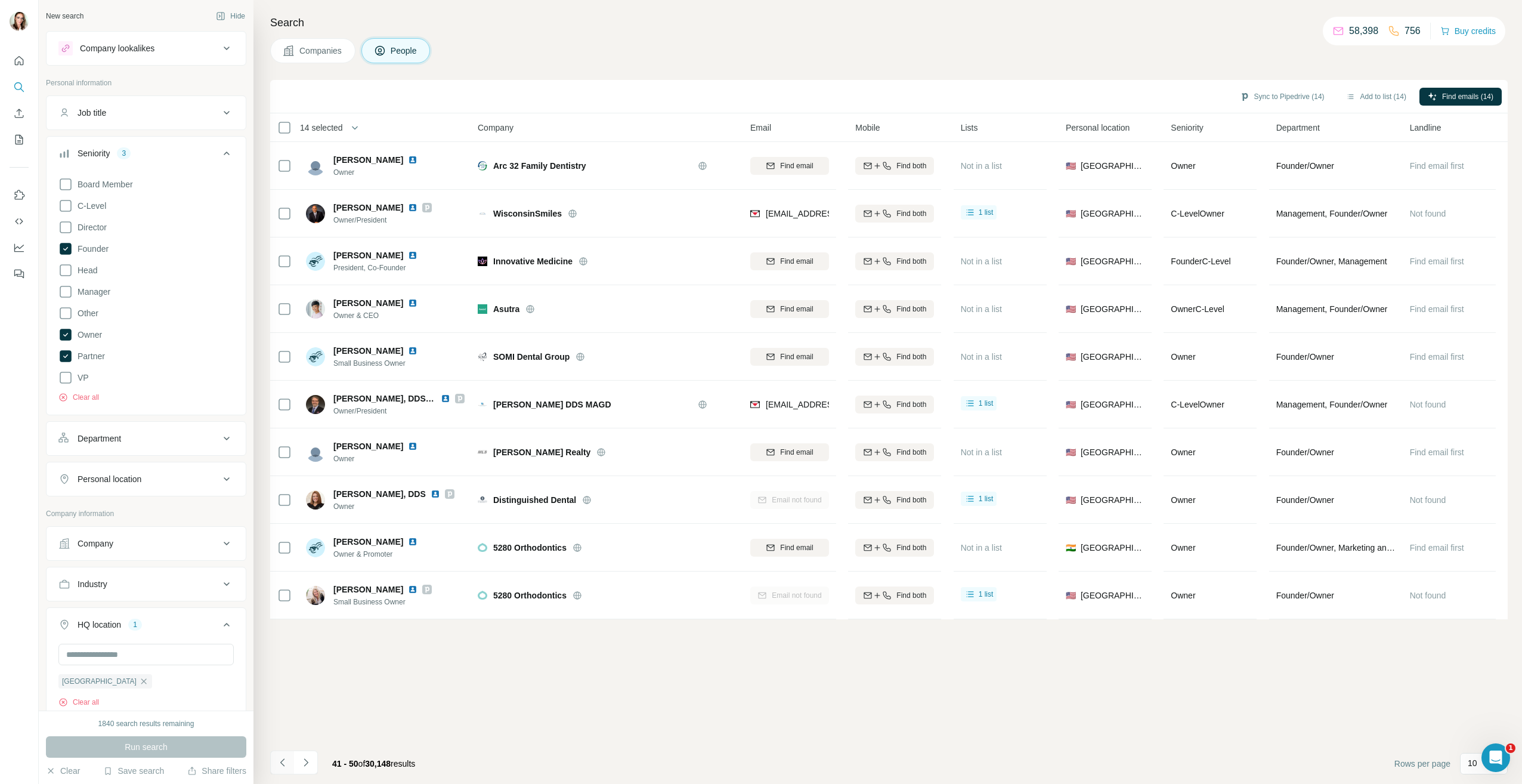
click at [280, 764] on icon "Navigate to previous page" at bounding box center [283, 762] width 12 height 12
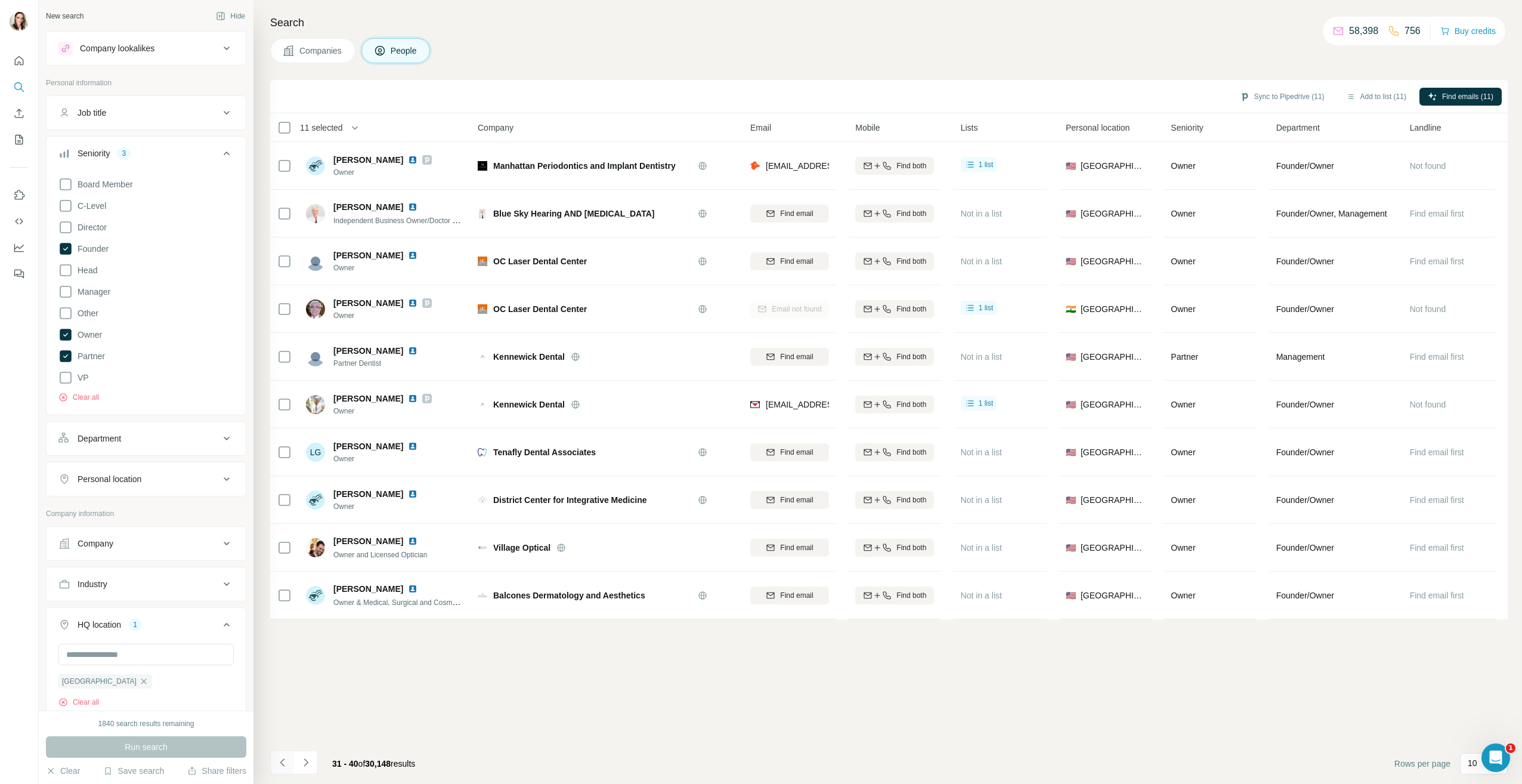
click at [284, 757] on icon "Navigate to previous page" at bounding box center [283, 762] width 12 height 12
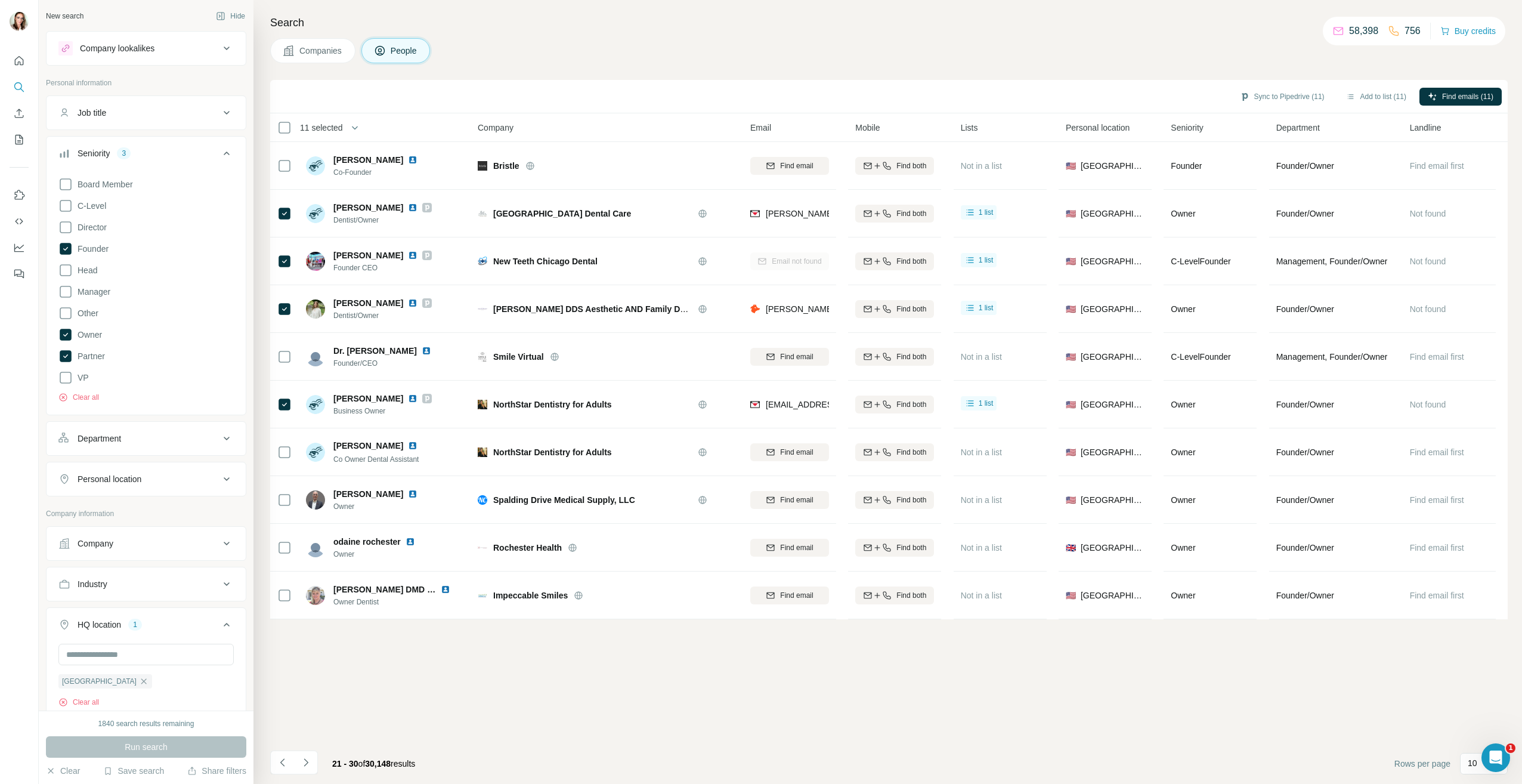
click at [323, 129] on span "11 selected" at bounding box center [321, 128] width 43 height 12
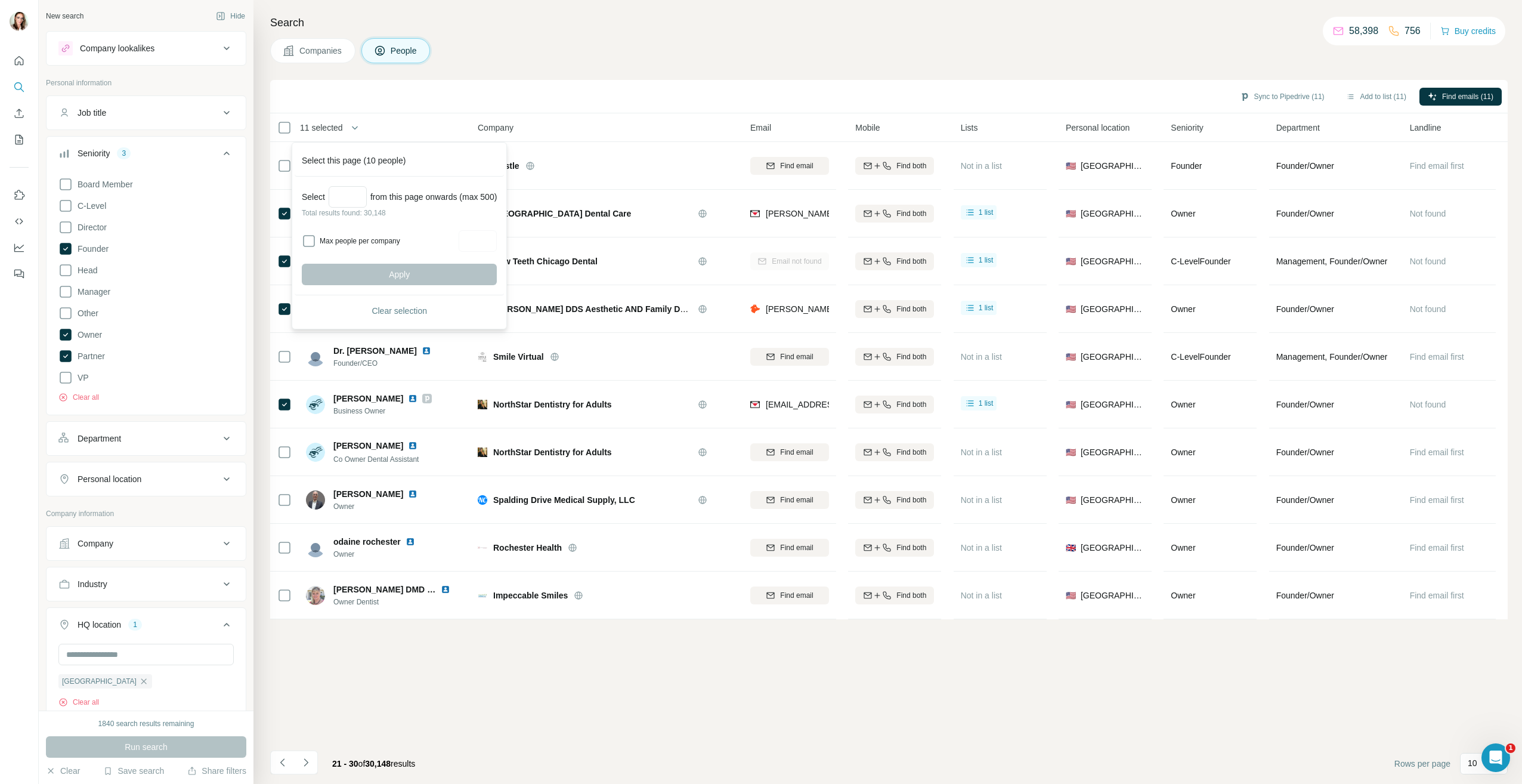
click at [324, 124] on span "11 selected" at bounding box center [321, 128] width 43 height 12
click at [387, 312] on span "Clear selection" at bounding box center [400, 311] width 56 height 12
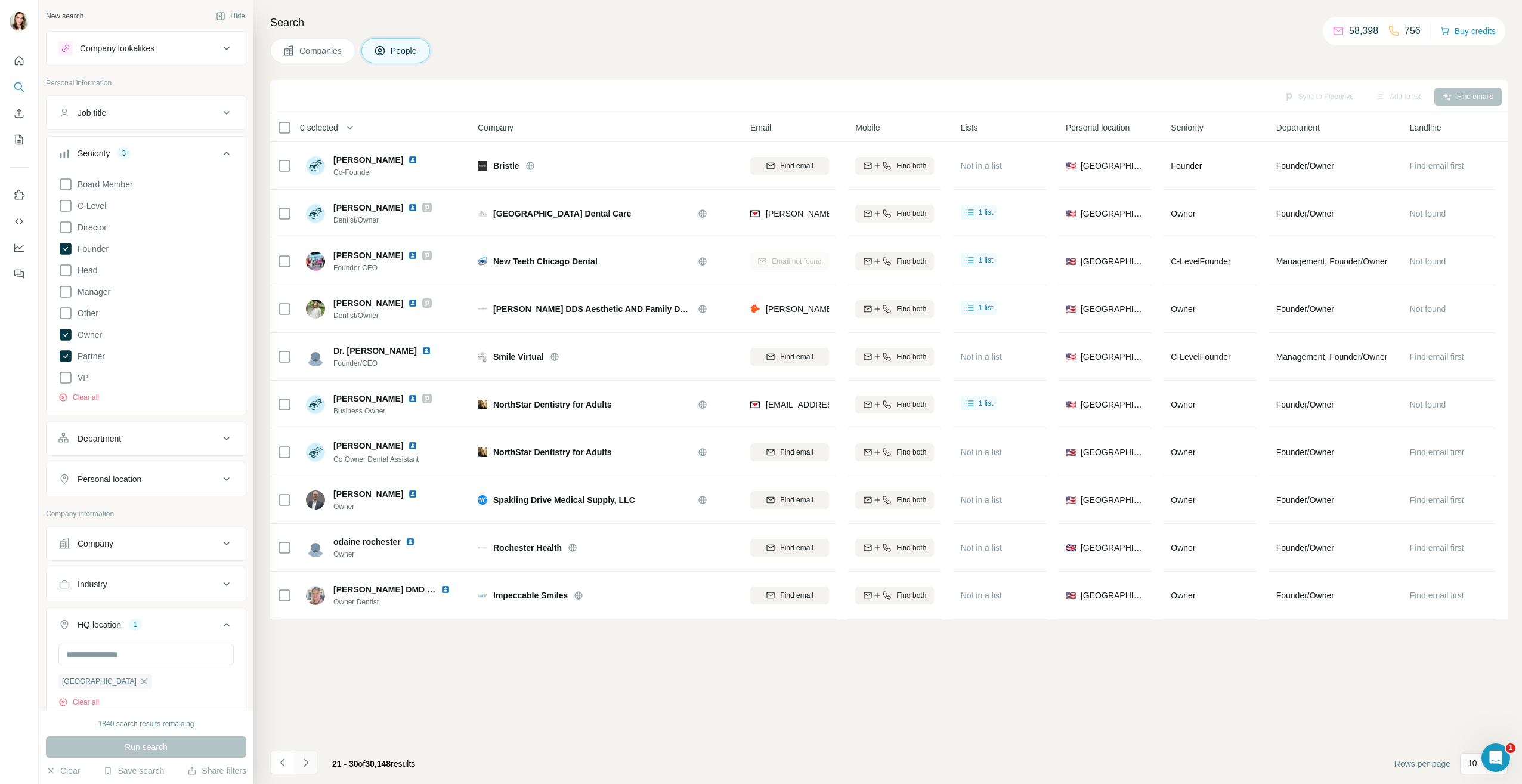
click at [296, 769] on button "Navigate to next page" at bounding box center [305, 762] width 24 height 24
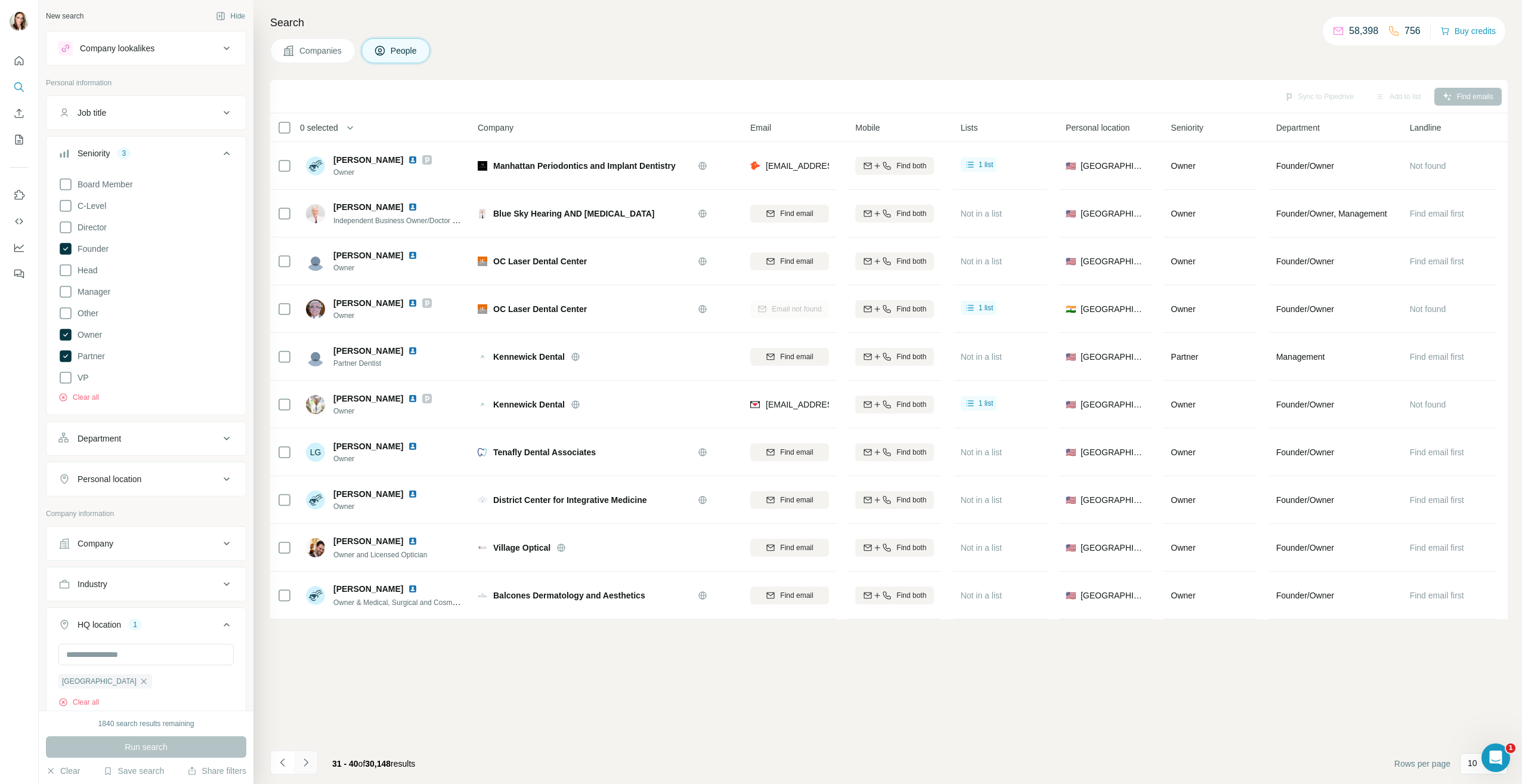
click at [307, 761] on icon "Navigate to next page" at bounding box center [306, 762] width 12 height 12
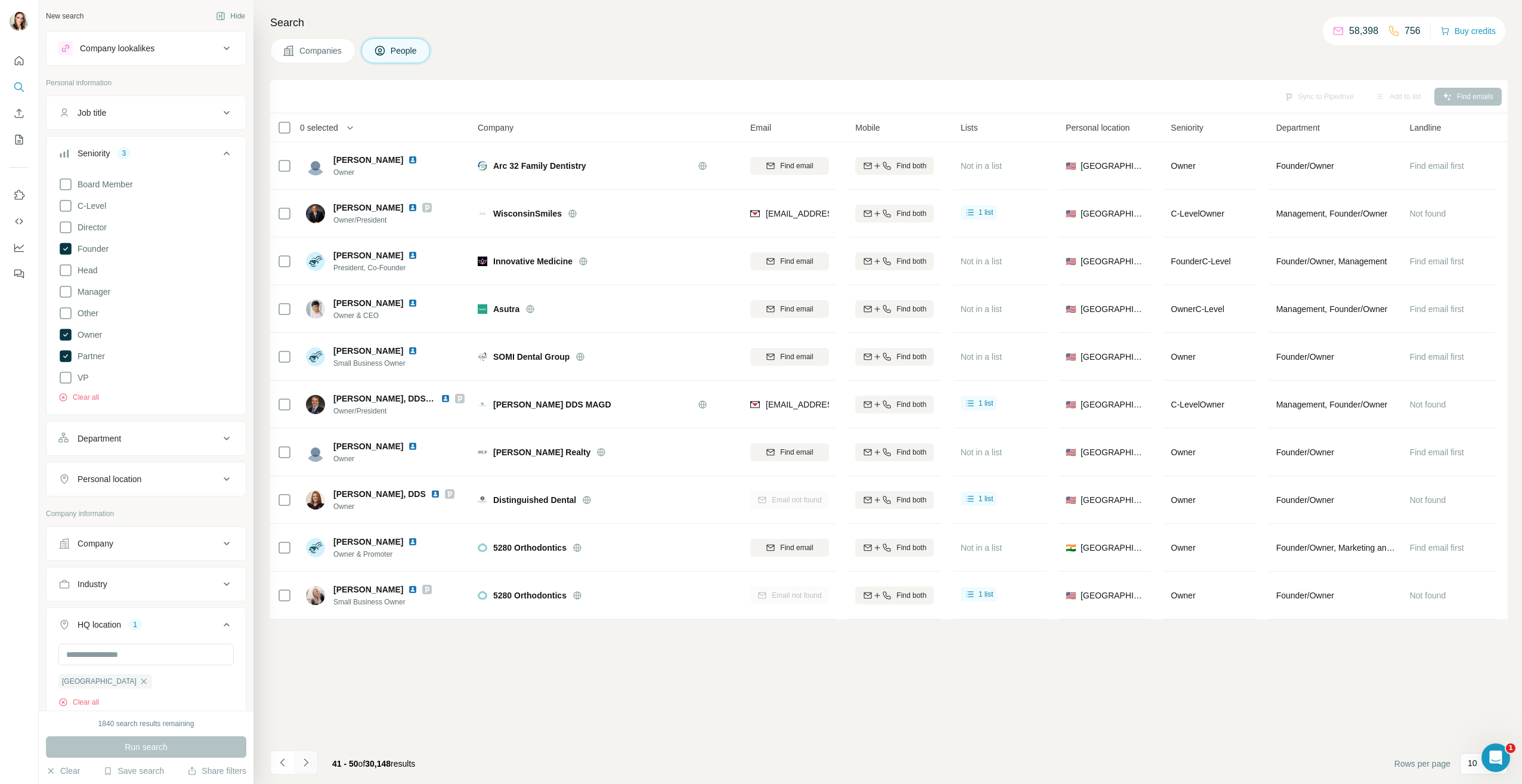
click at [307, 761] on icon "Navigate to next page" at bounding box center [306, 762] width 4 height 8
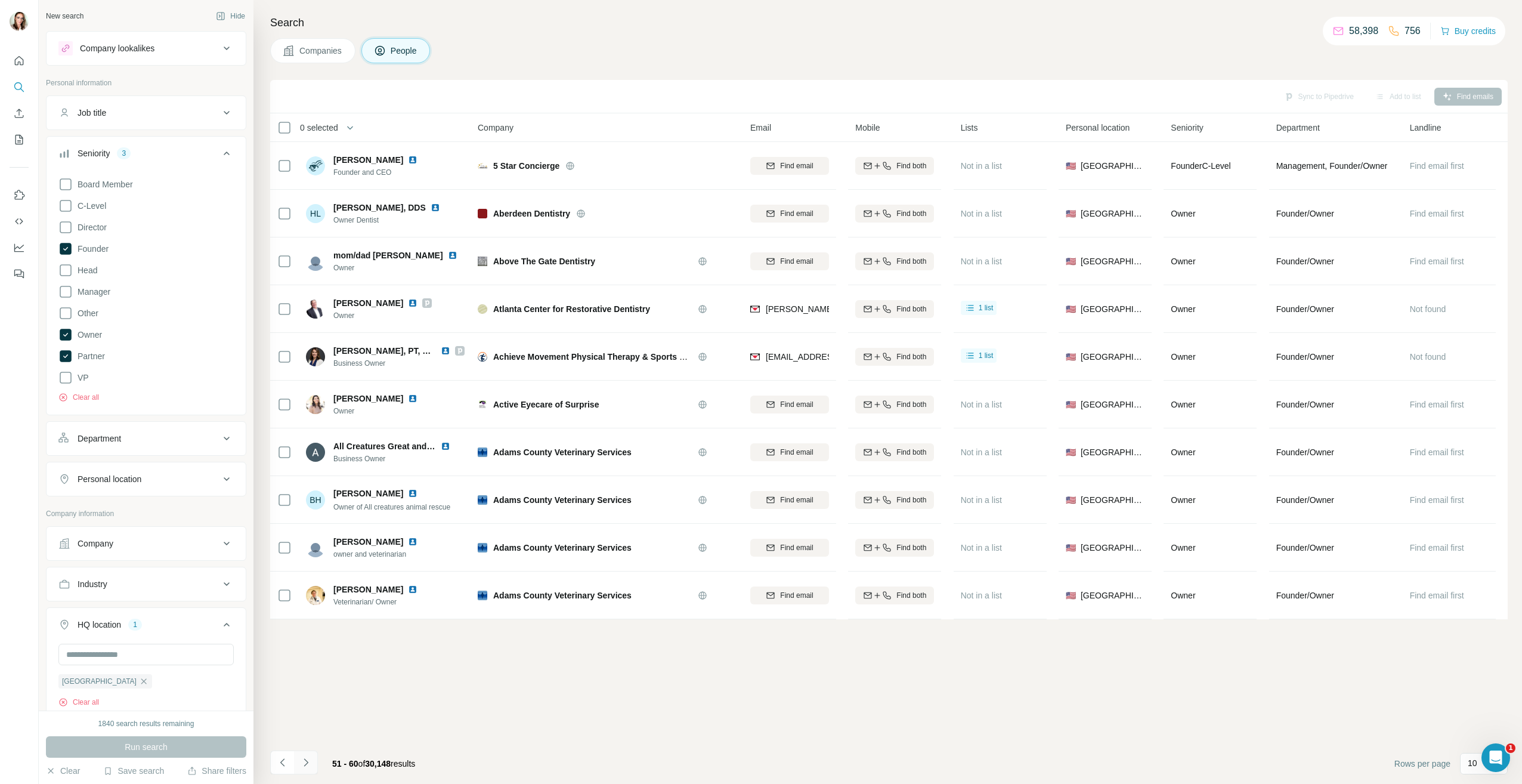
click at [307, 761] on icon "Navigate to next page" at bounding box center [306, 762] width 4 height 8
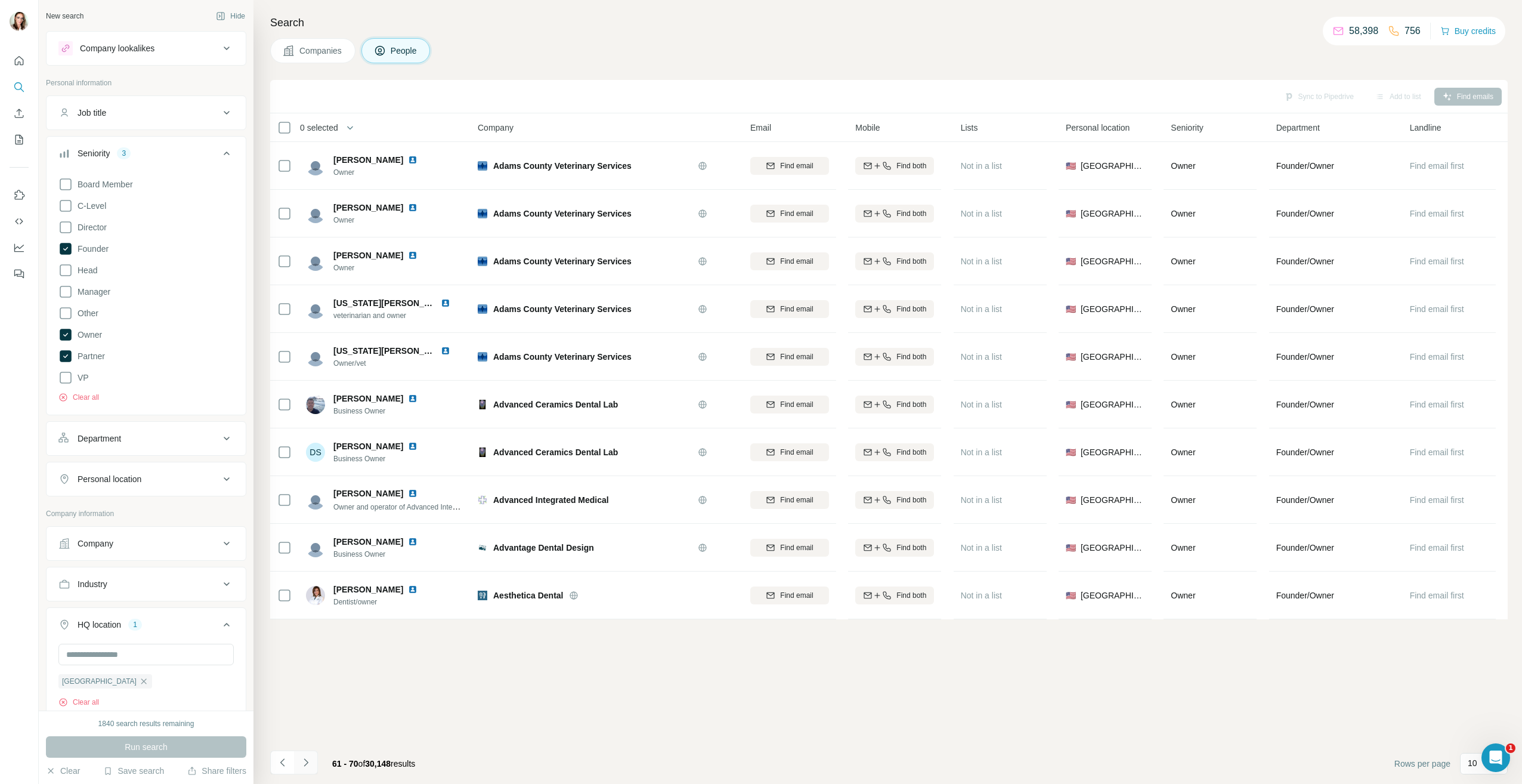
click at [305, 759] on icon "Navigate to next page" at bounding box center [306, 762] width 12 height 12
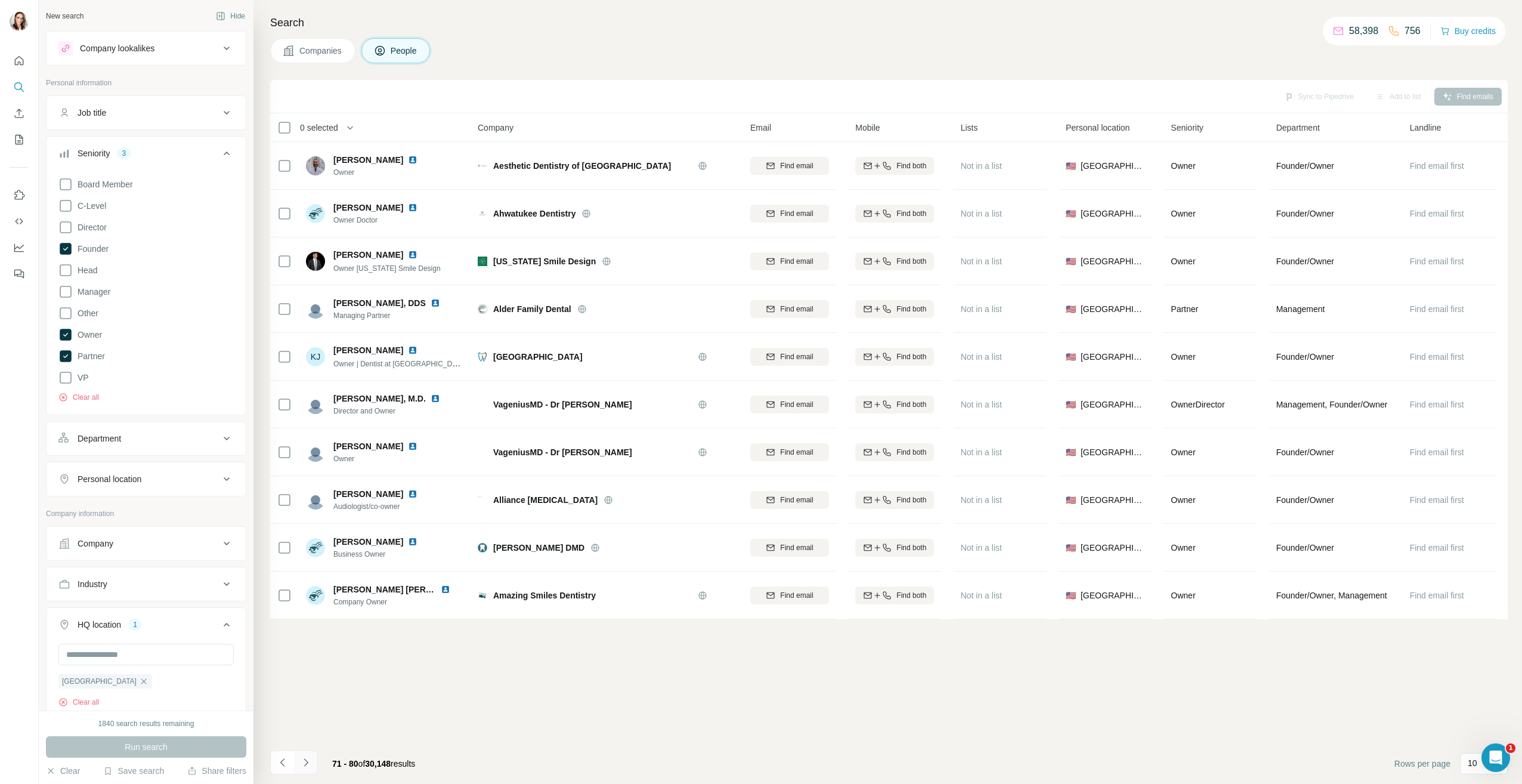
click at [305, 759] on icon "Navigate to next page" at bounding box center [306, 762] width 12 height 12
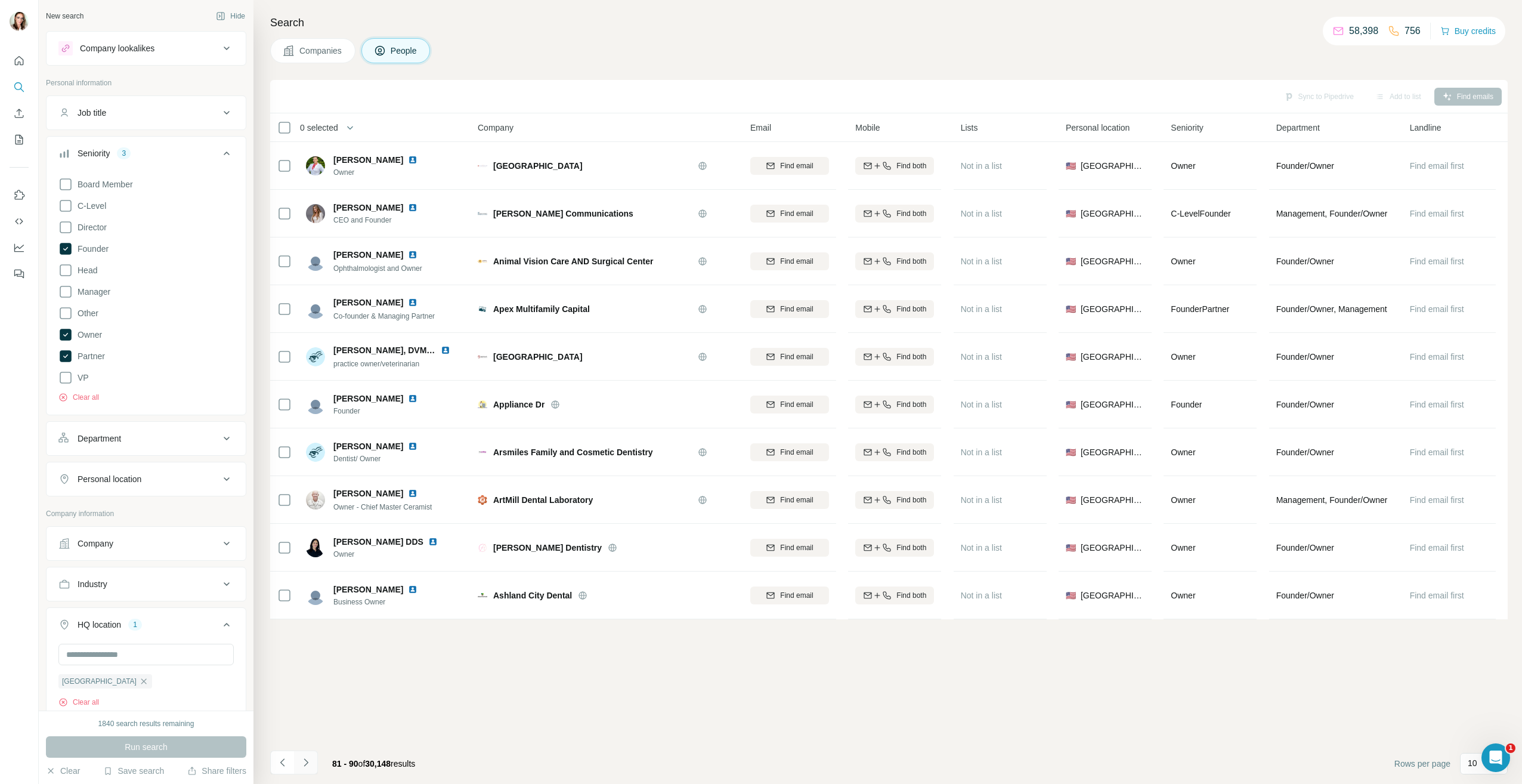
click at [307, 764] on icon "Navigate to next page" at bounding box center [306, 762] width 12 height 12
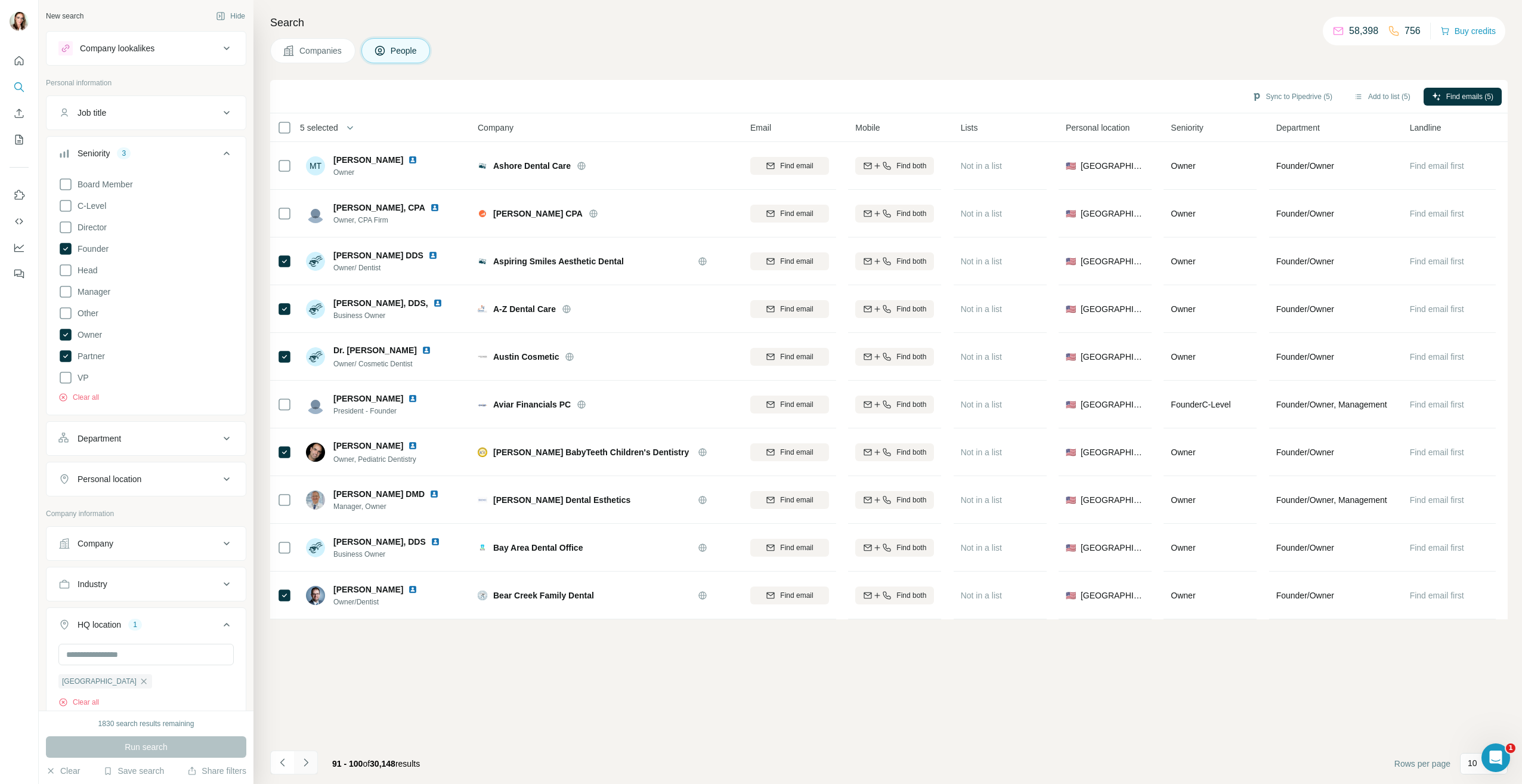
click at [313, 768] on button "Navigate to next page" at bounding box center [305, 762] width 24 height 24
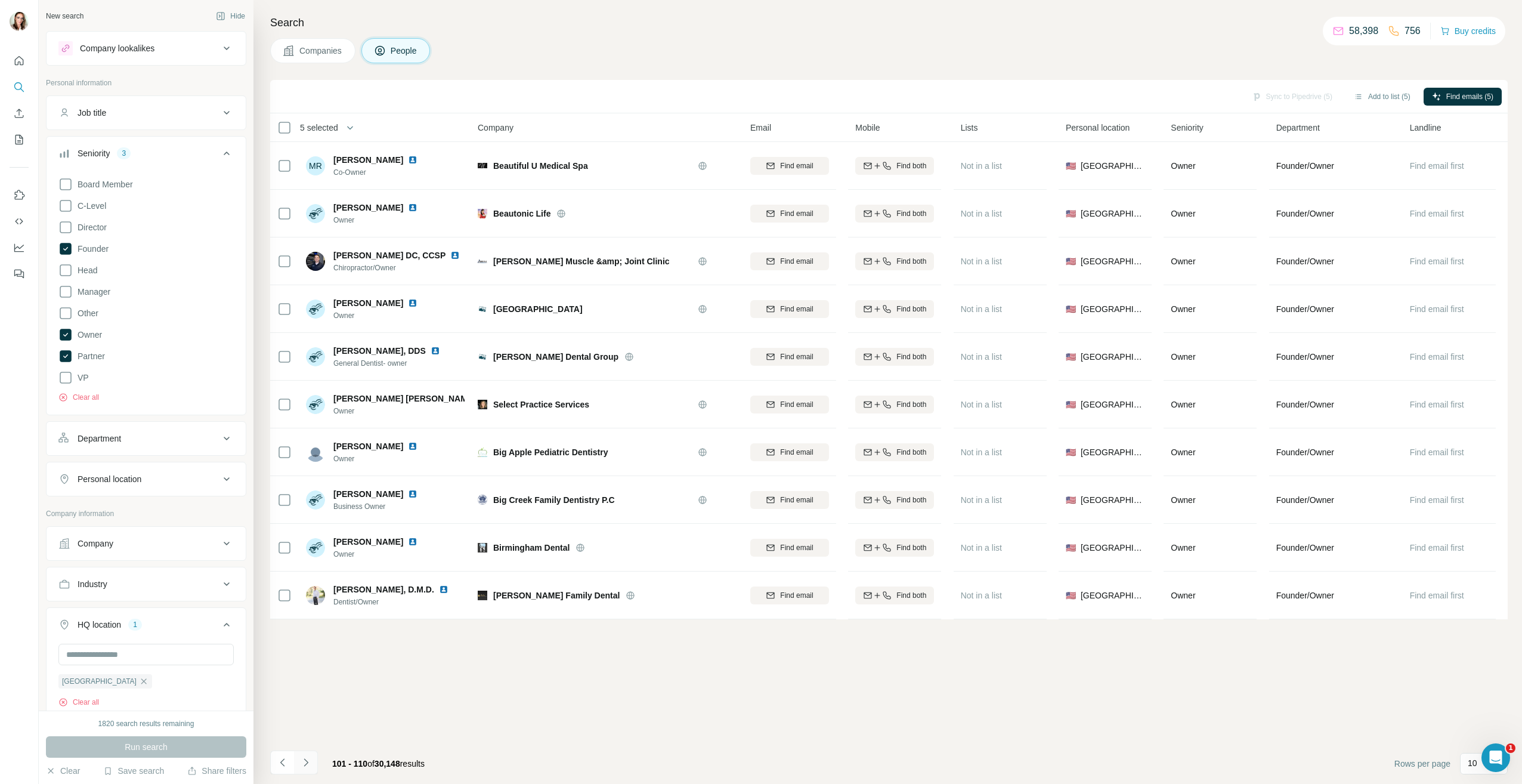
click at [305, 766] on icon "Navigate to next page" at bounding box center [306, 762] width 12 height 12
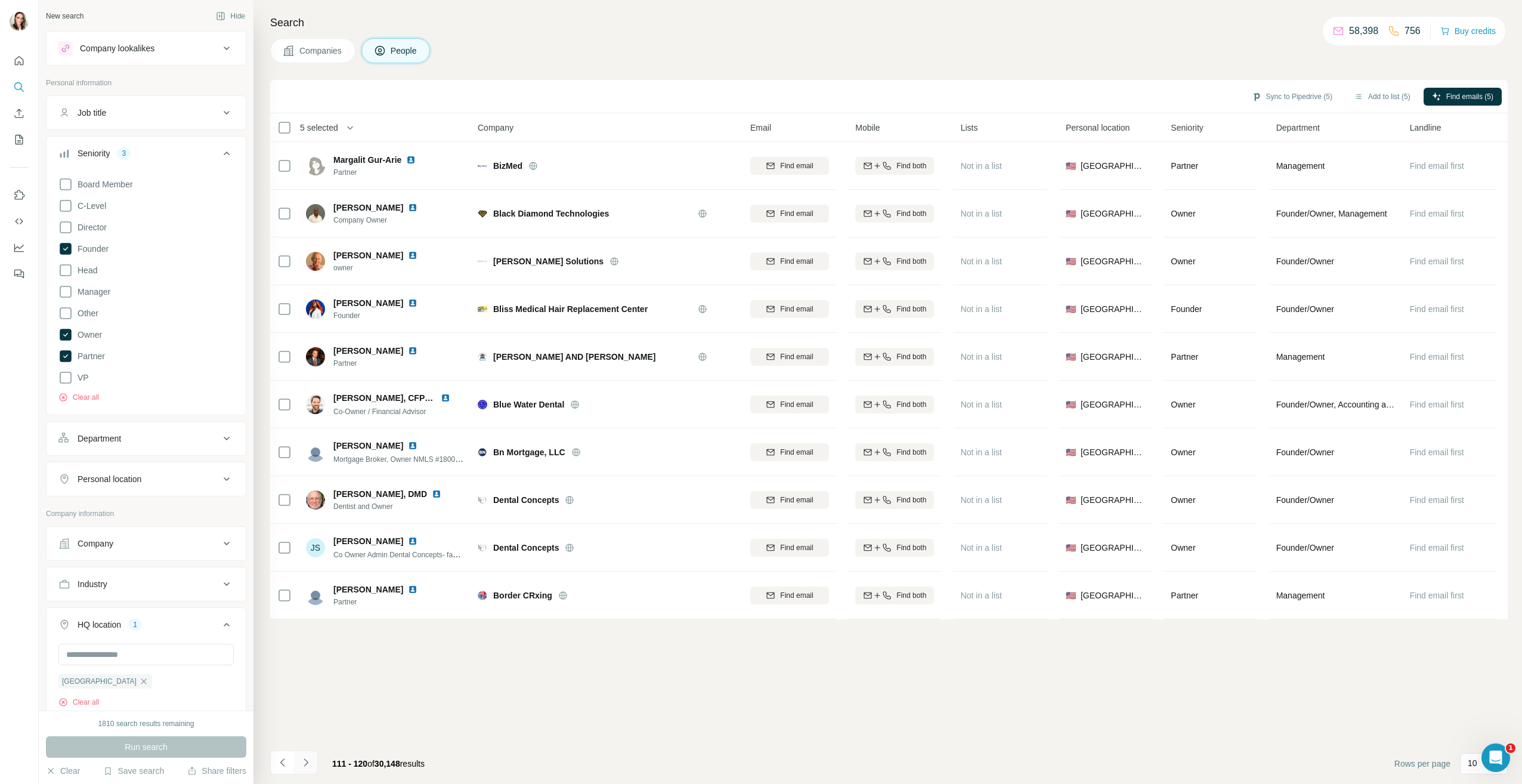
click at [306, 760] on icon "Navigate to next page" at bounding box center [306, 762] width 12 height 12
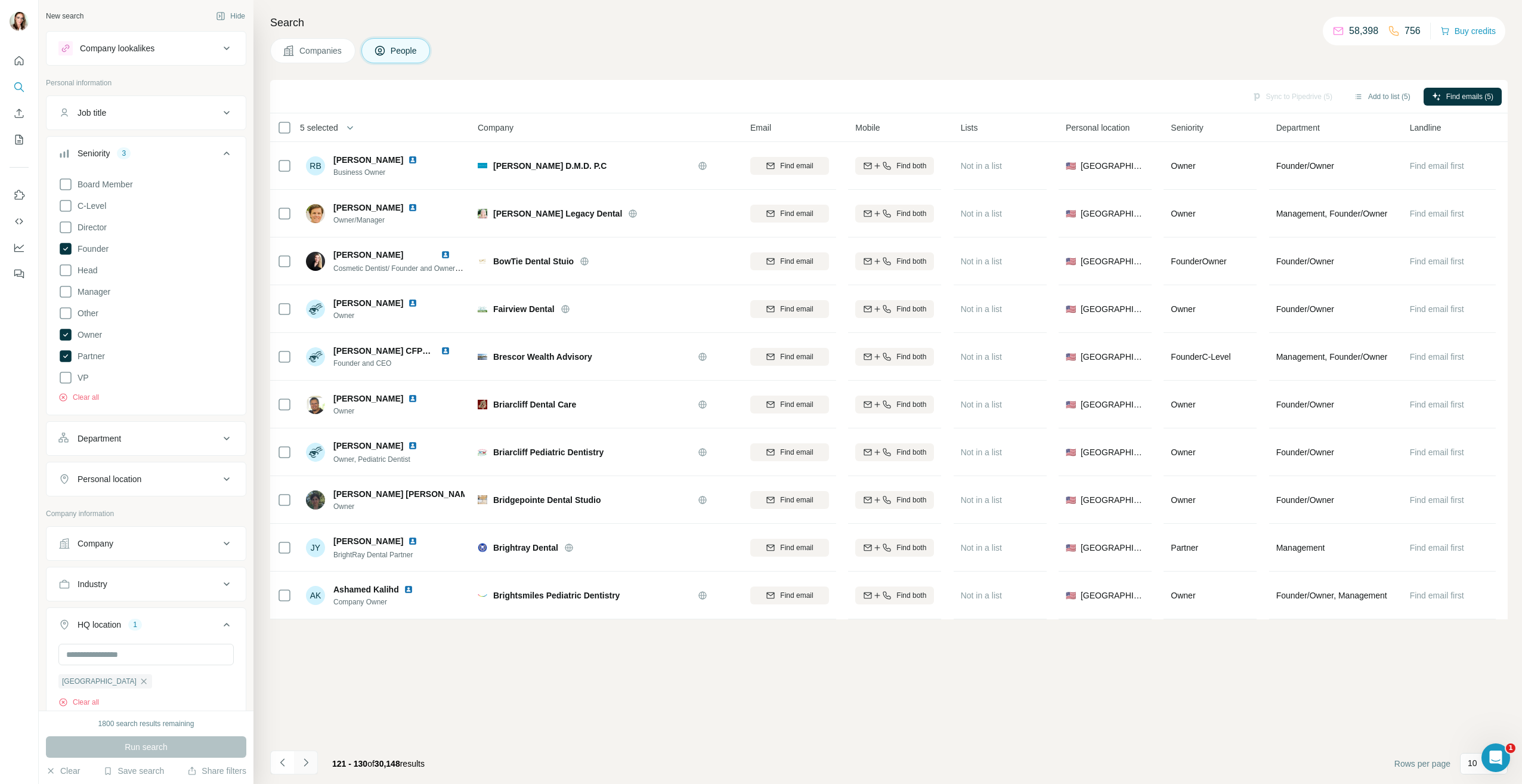
click at [313, 766] on button "Navigate to next page" at bounding box center [305, 762] width 24 height 24
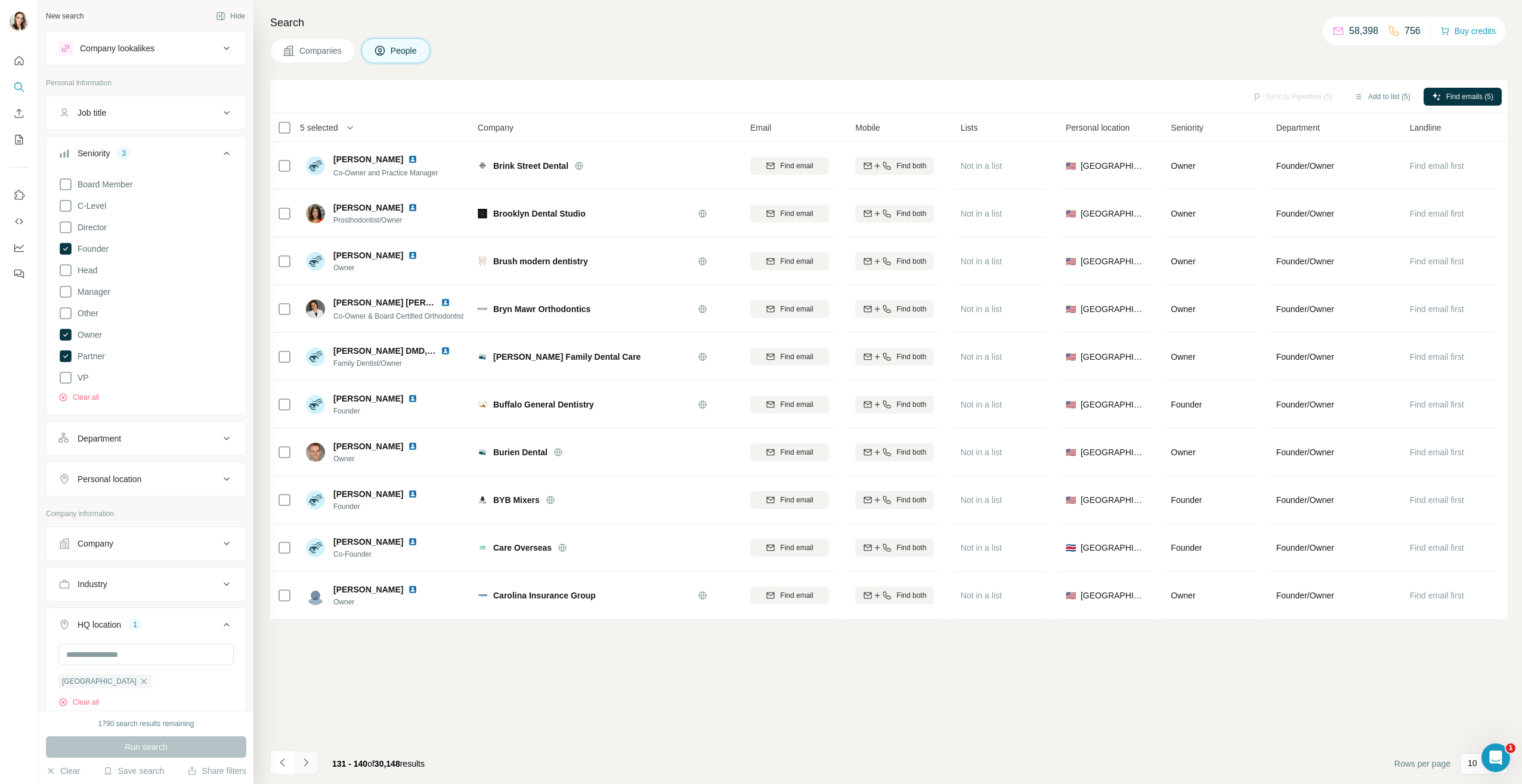
click at [308, 765] on icon "Navigate to next page" at bounding box center [306, 762] width 12 height 12
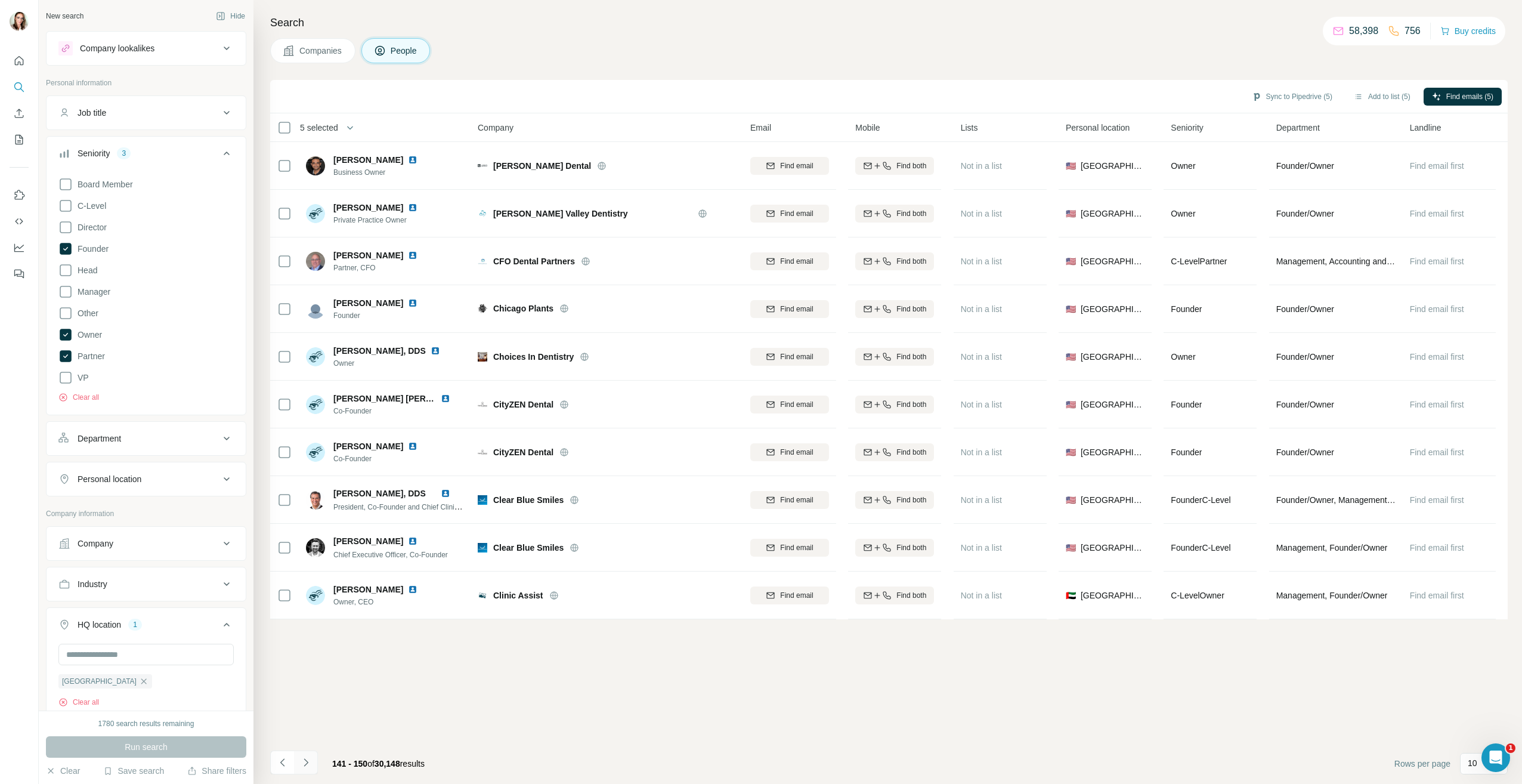
click at [313, 764] on button "Navigate to next page" at bounding box center [305, 762] width 24 height 24
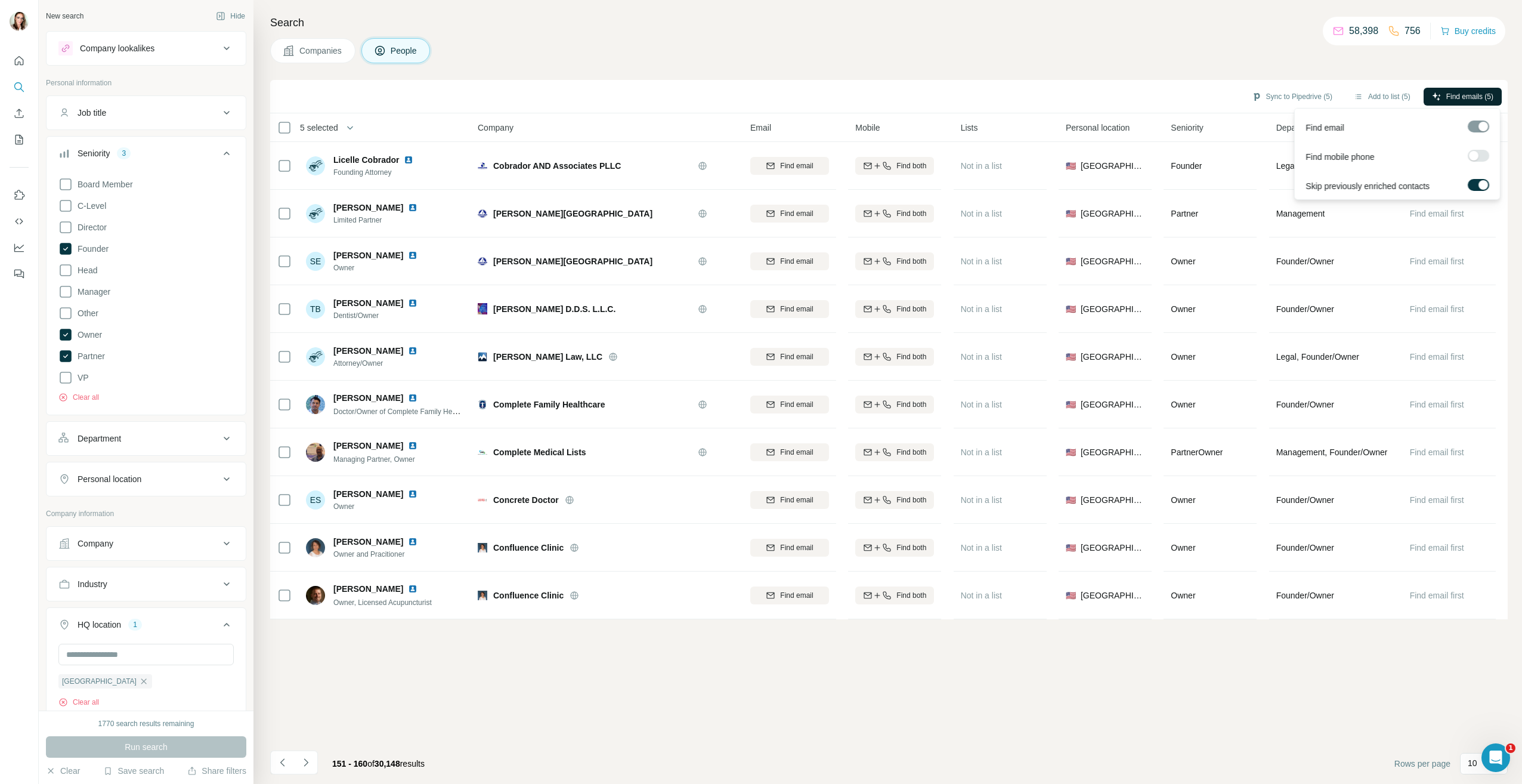
click at [1457, 102] on button "Find emails (5)" at bounding box center [1463, 96] width 78 height 18
click at [1266, 95] on button "Sync to Pipedrive (5)" at bounding box center [1292, 96] width 97 height 18
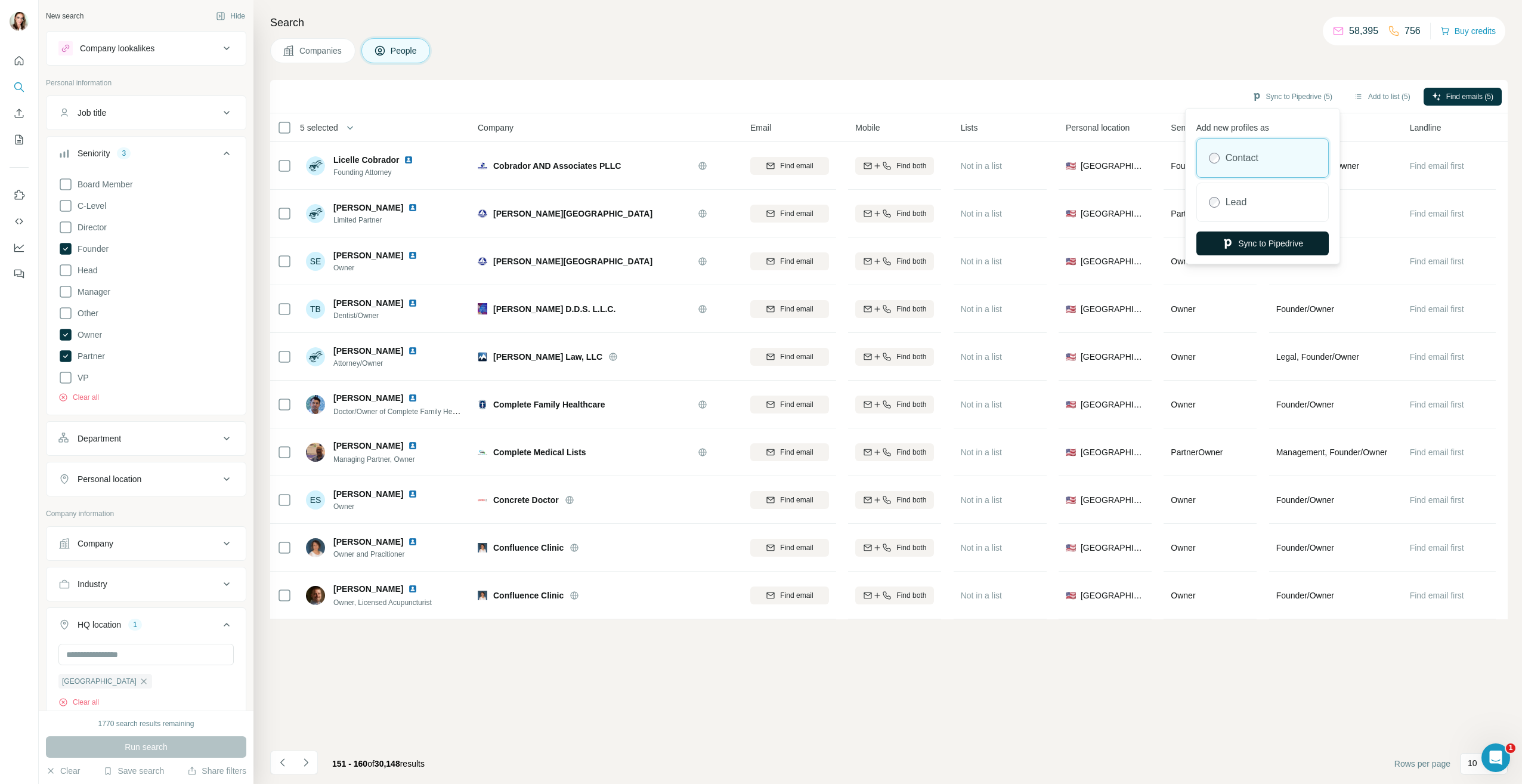
click at [1265, 246] on button "Sync to Pipedrive" at bounding box center [1263, 243] width 132 height 24
